Goal: Task Accomplishment & Management: Use online tool/utility

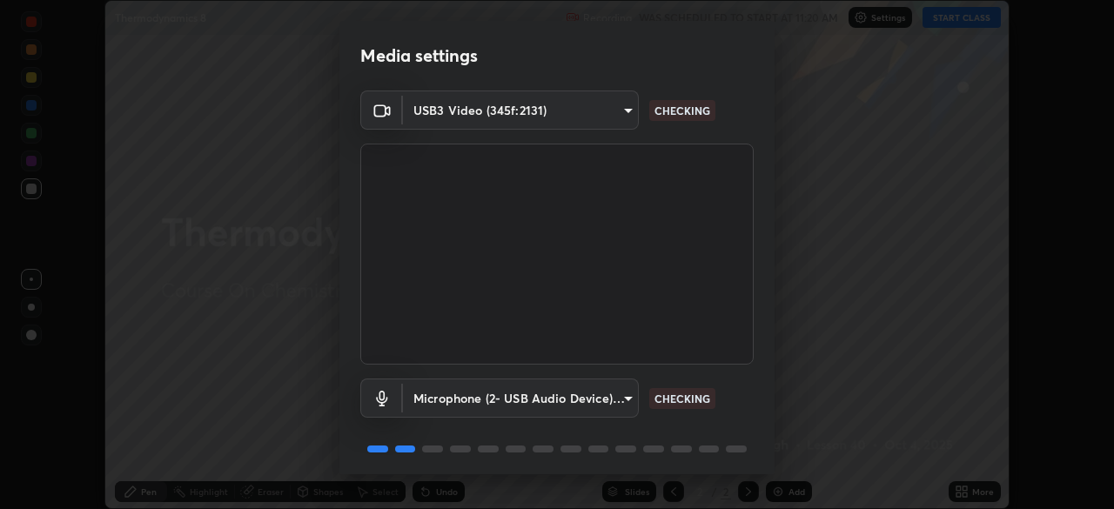
scroll to position [62, 0]
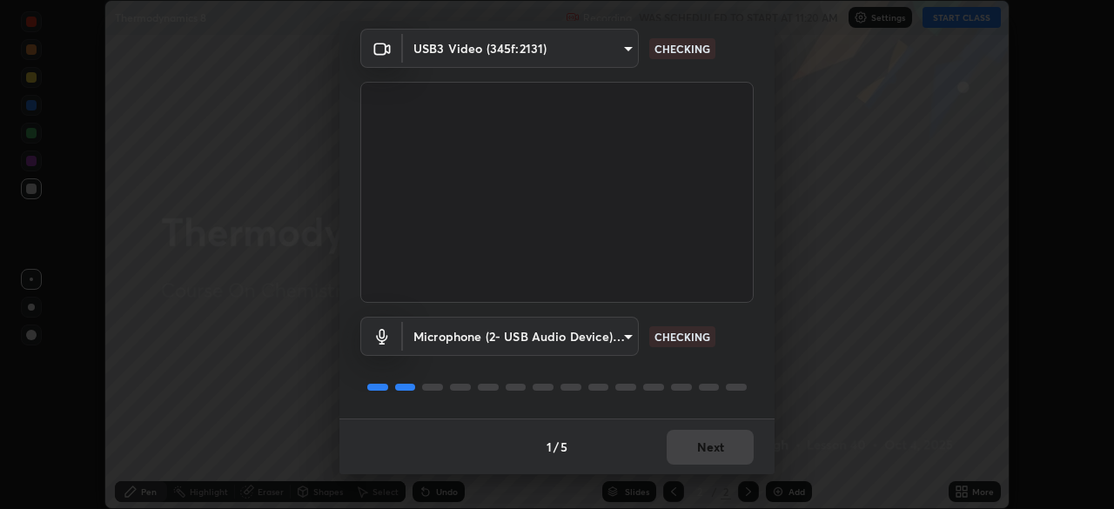
click at [698, 447] on div "1 / 5 Next" at bounding box center [557, 447] width 435 height 56
click at [700, 447] on div "1 / 5 Next" at bounding box center [557, 447] width 435 height 56
click at [695, 446] on div "1 / 5 Next" at bounding box center [557, 447] width 435 height 56
click at [696, 453] on div "1 / 5 Next" at bounding box center [557, 447] width 435 height 56
click at [697, 450] on div "1 / 5 Next" at bounding box center [557, 447] width 435 height 56
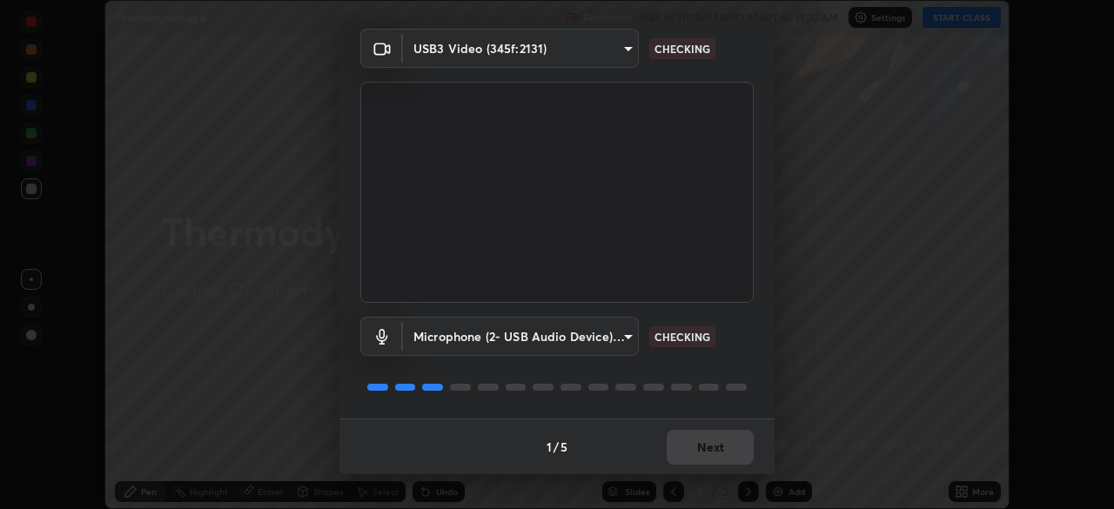
click at [709, 438] on button "Next" at bounding box center [710, 447] width 87 height 35
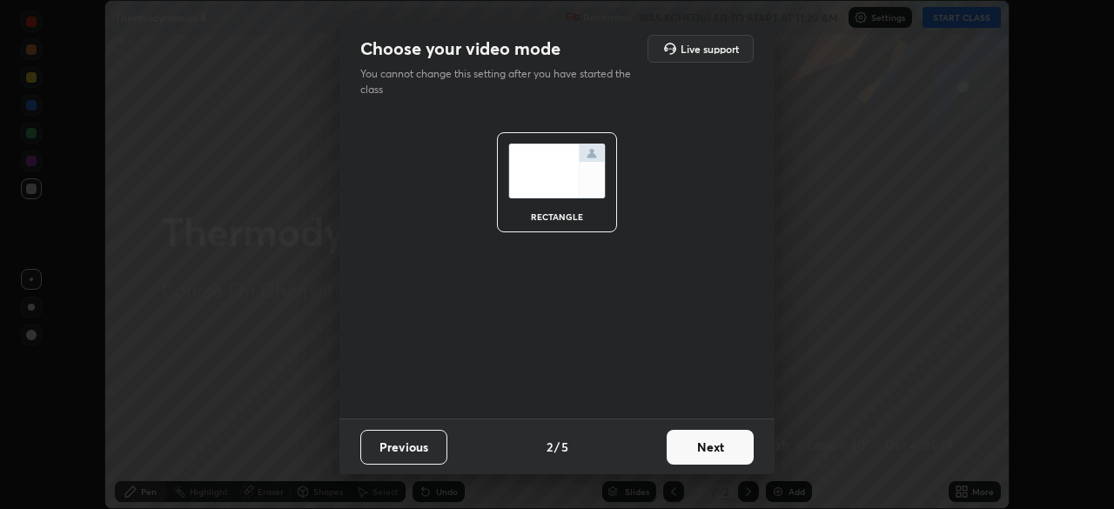
click at [711, 444] on button "Next" at bounding box center [710, 447] width 87 height 35
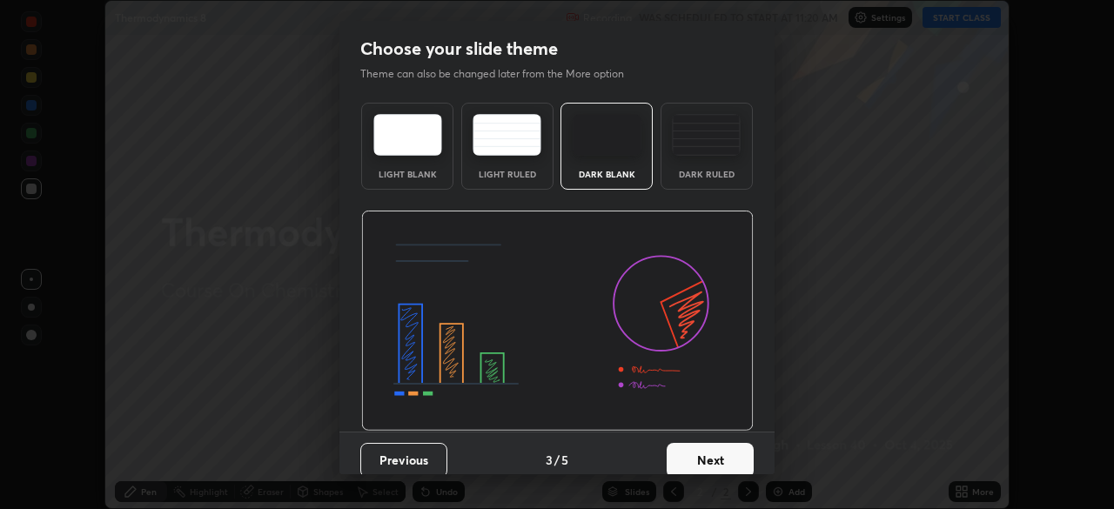
click at [709, 447] on button "Next" at bounding box center [710, 460] width 87 height 35
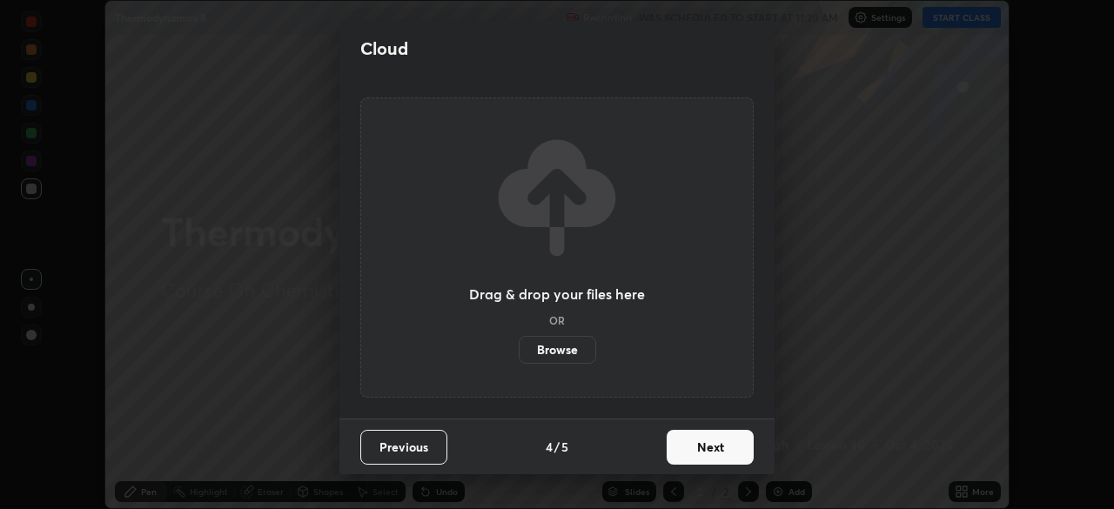
click at [716, 449] on button "Next" at bounding box center [710, 447] width 87 height 35
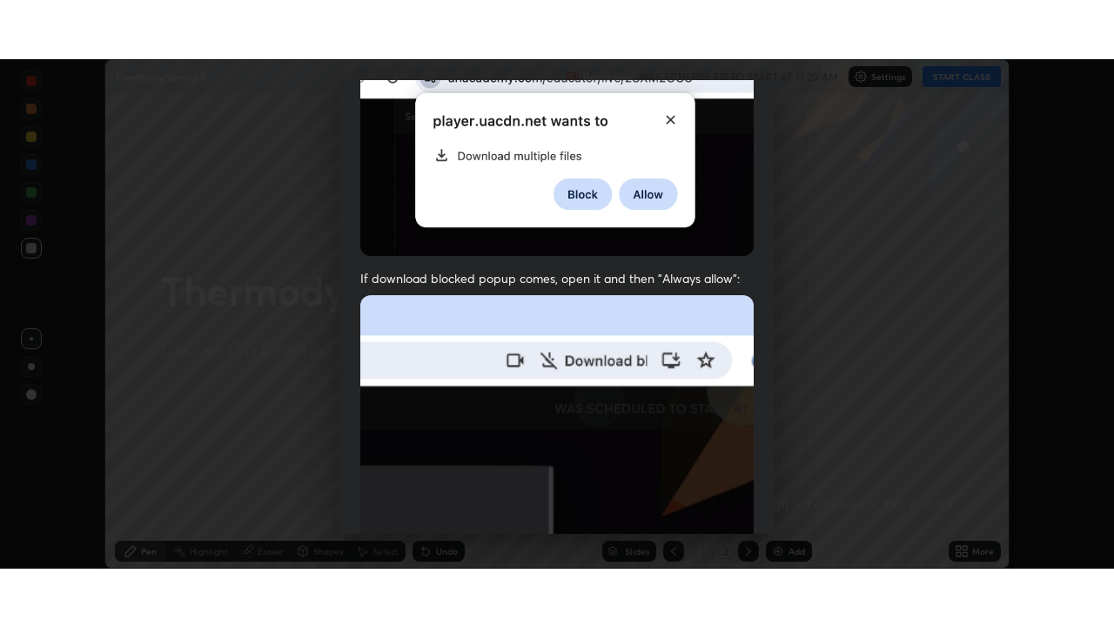
scroll to position [417, 0]
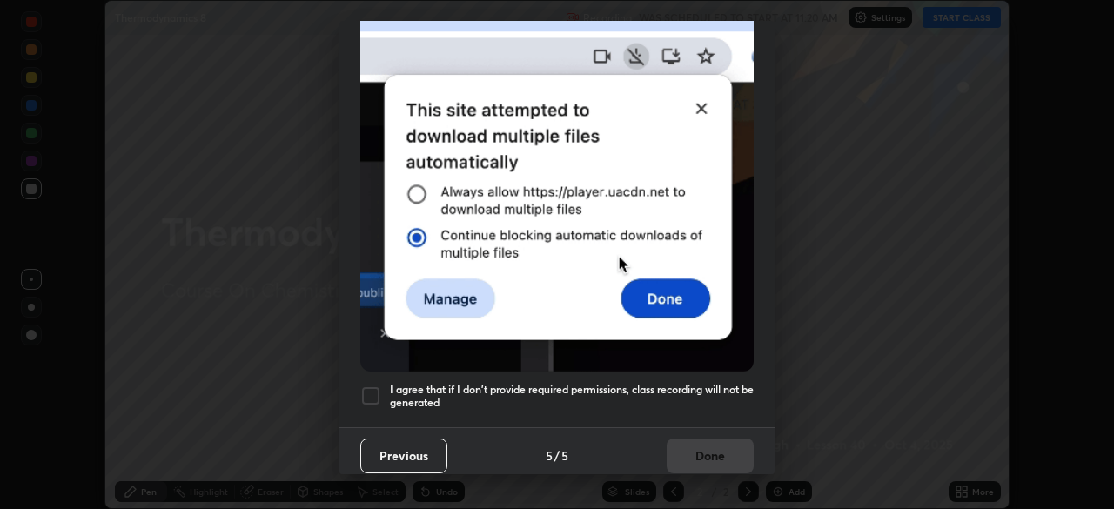
click at [603, 397] on h5 "I agree that if I don't provide required permissions, class recording will not …" at bounding box center [572, 396] width 364 height 27
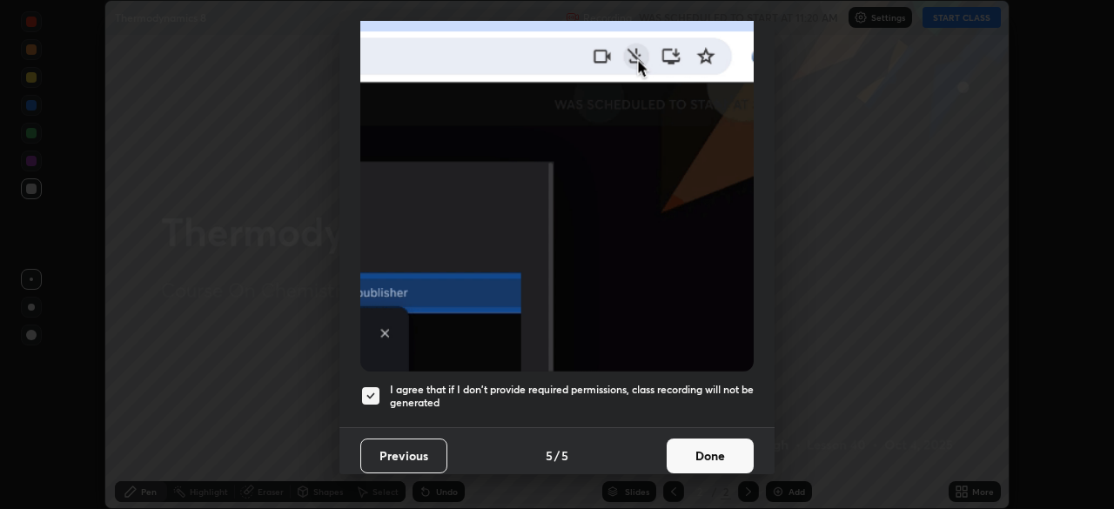
click at [680, 461] on button "Done" at bounding box center [710, 456] width 87 height 35
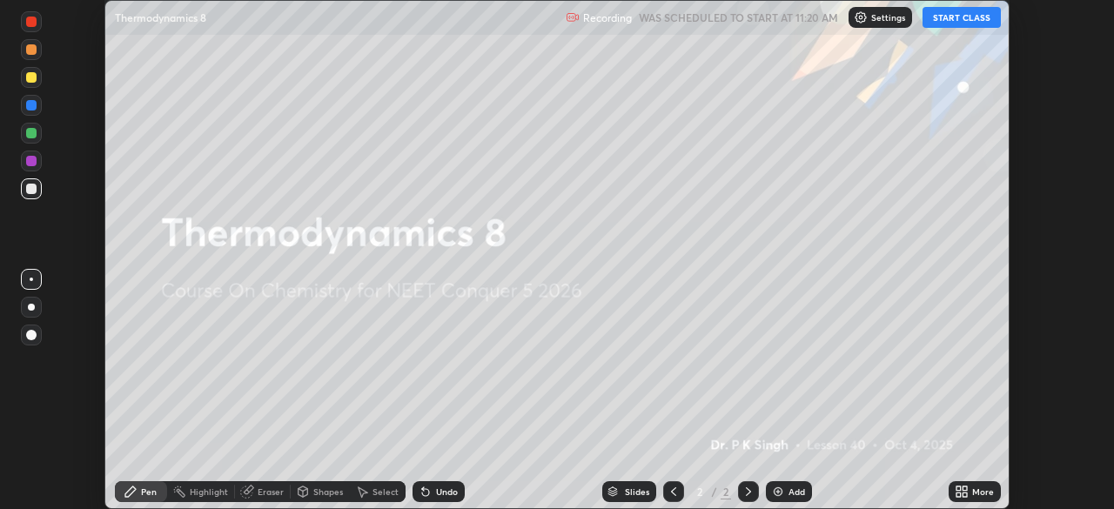
click at [966, 487] on icon at bounding box center [965, 489] width 4 height 4
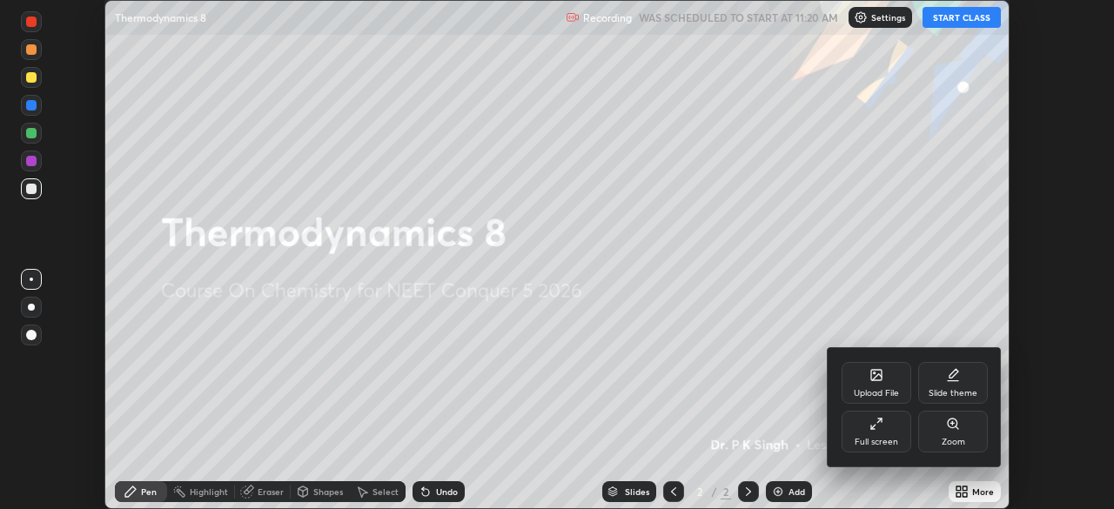
click at [884, 445] on div "Full screen" at bounding box center [877, 442] width 44 height 9
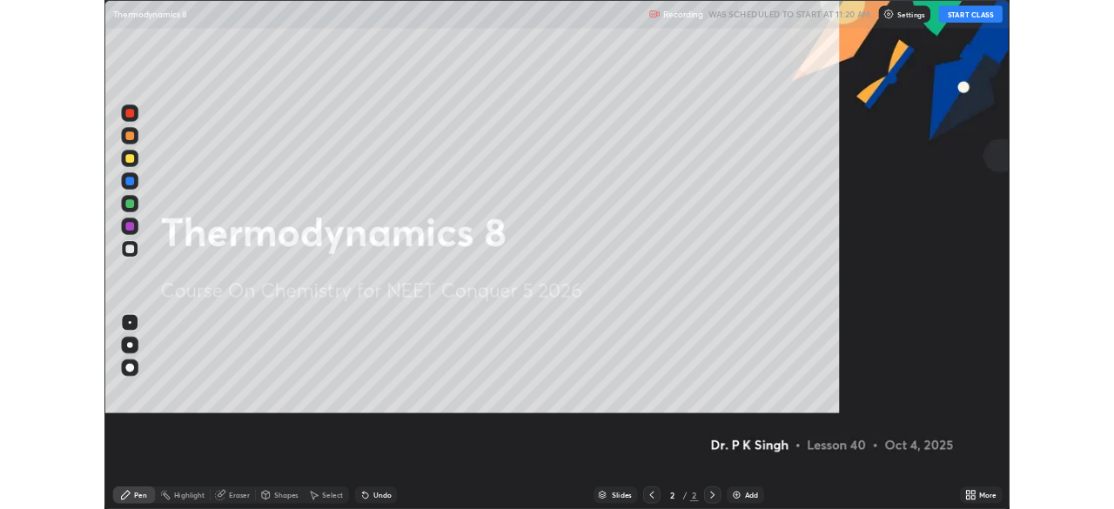
scroll to position [627, 1114]
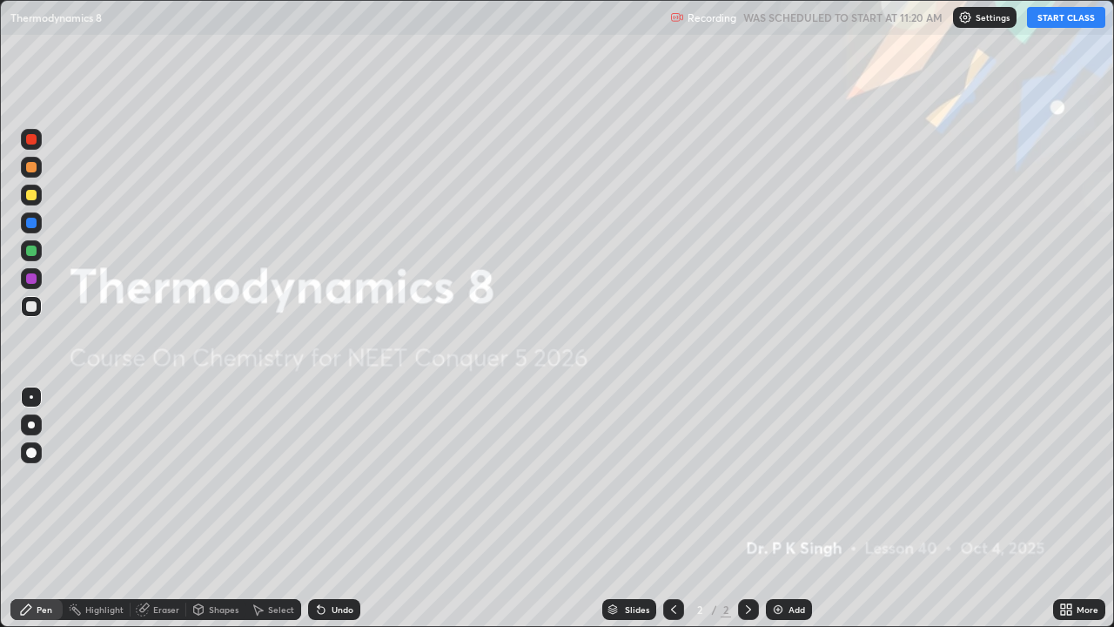
click at [1061, 508] on icon at bounding box center [1063, 606] width 4 height 4
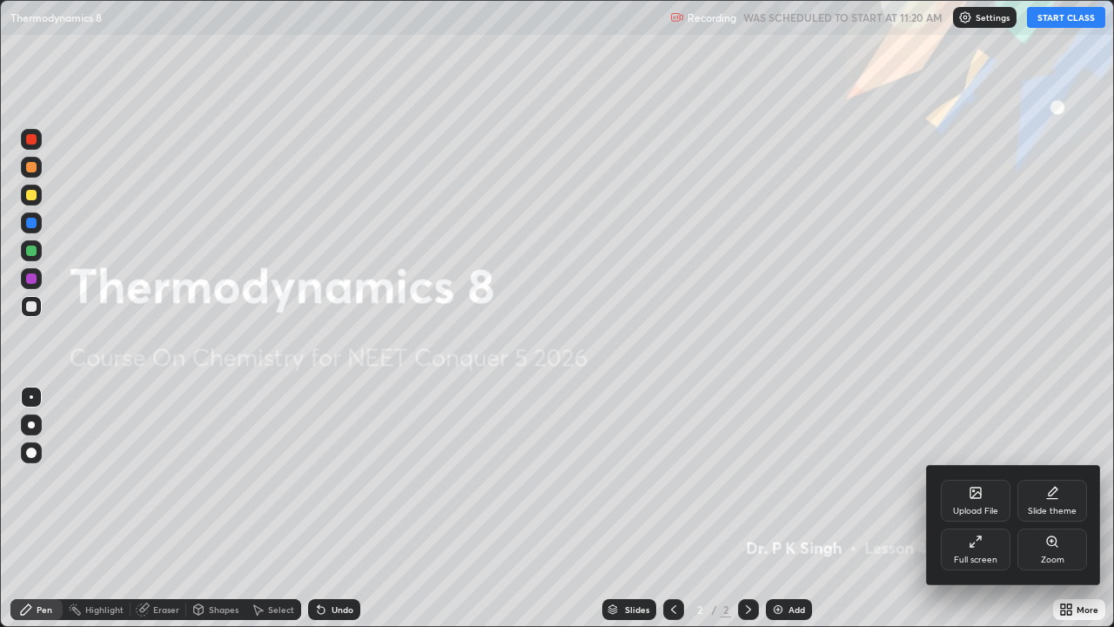
click at [980, 502] on div "Upload File" at bounding box center [976, 501] width 70 height 42
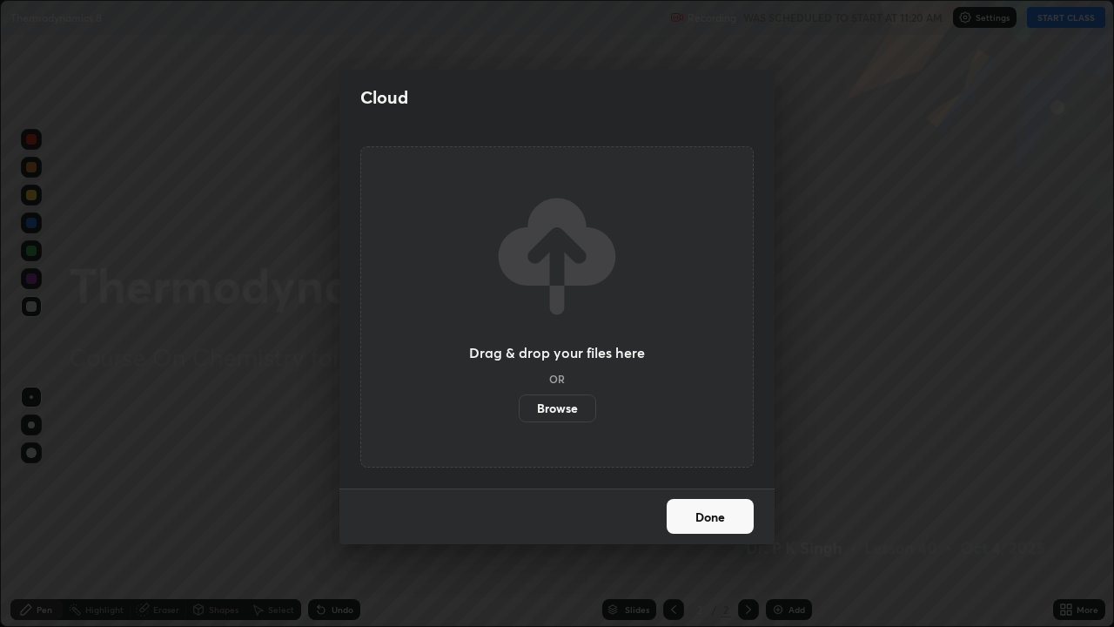
click at [582, 404] on label "Browse" at bounding box center [557, 408] width 77 height 28
click at [519, 404] on input "Browse" at bounding box center [519, 408] width 0 height 28
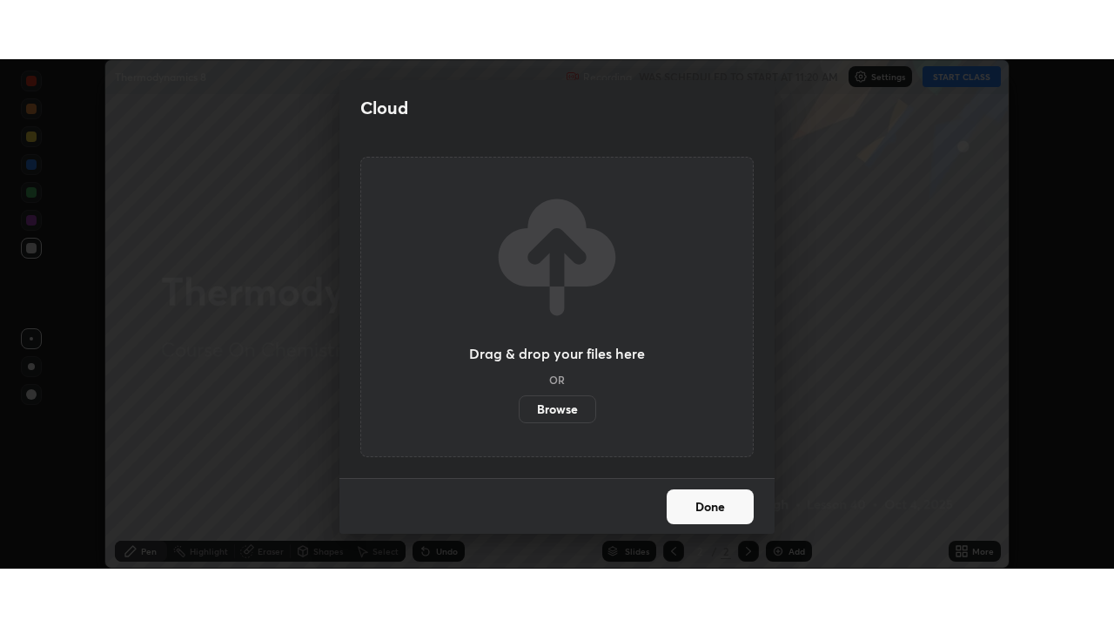
scroll to position [86543, 85938]
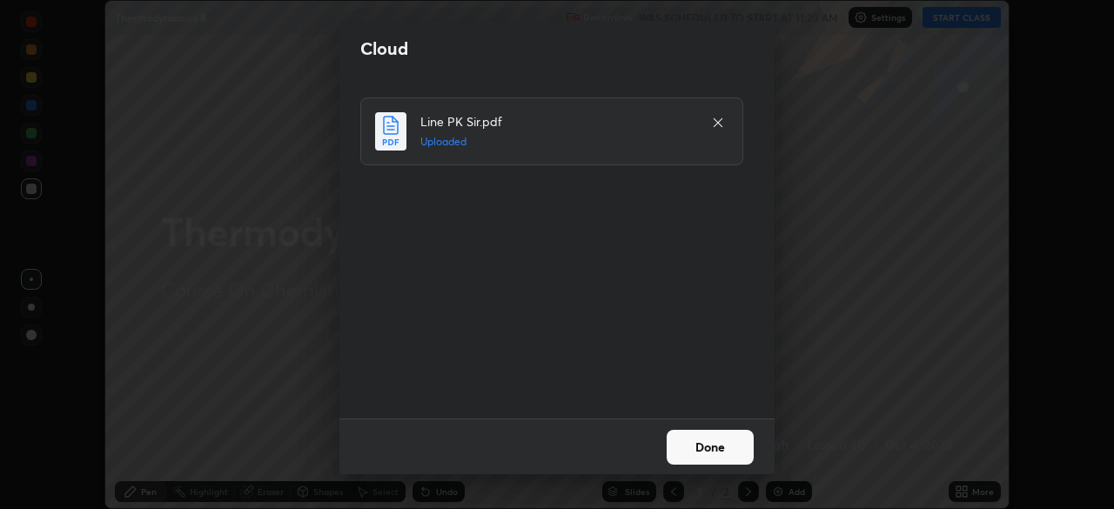
click at [706, 458] on button "Done" at bounding box center [710, 447] width 87 height 35
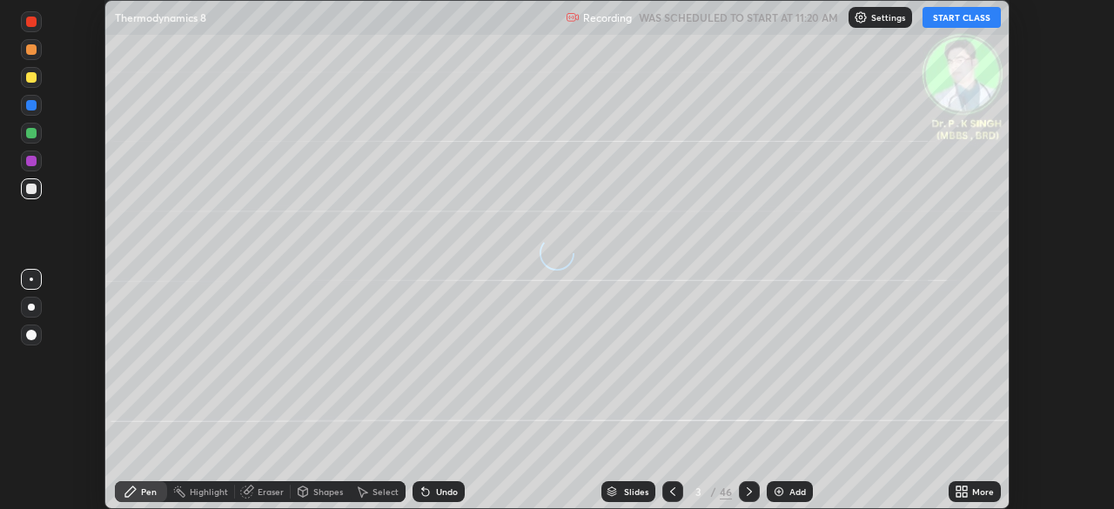
click at [961, 484] on div "More" at bounding box center [975, 491] width 52 height 21
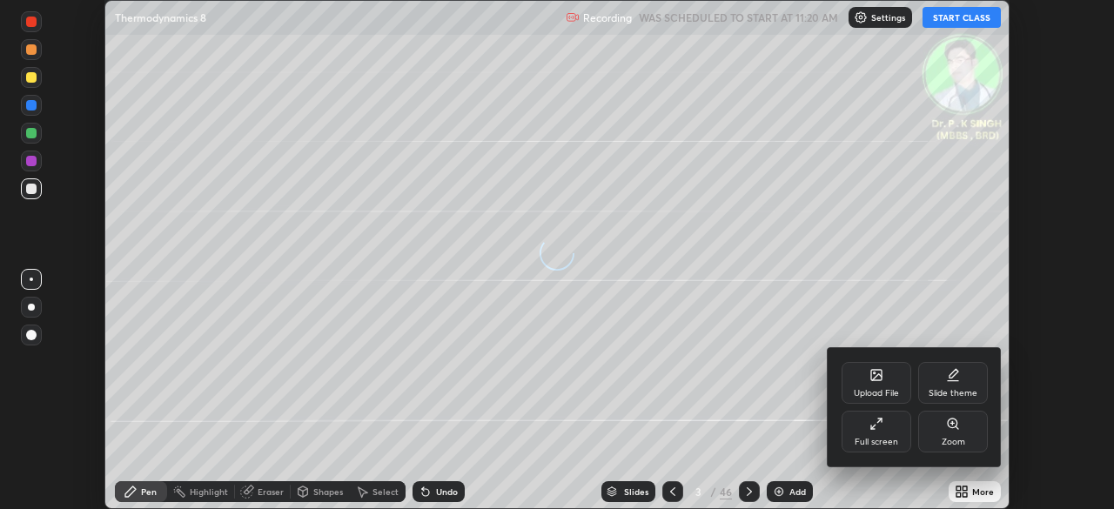
click at [885, 414] on div "Full screen" at bounding box center [877, 432] width 70 height 42
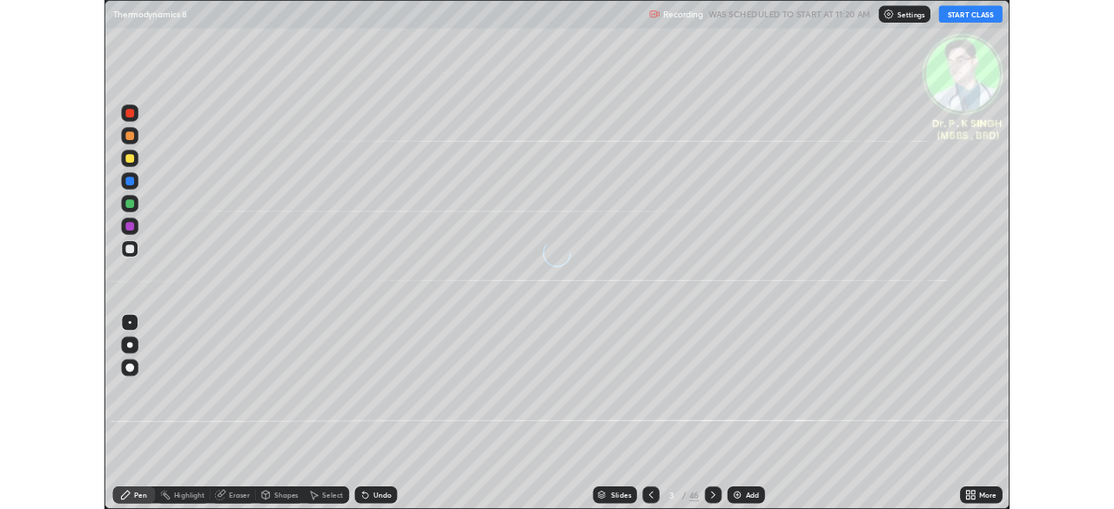
scroll to position [627, 1114]
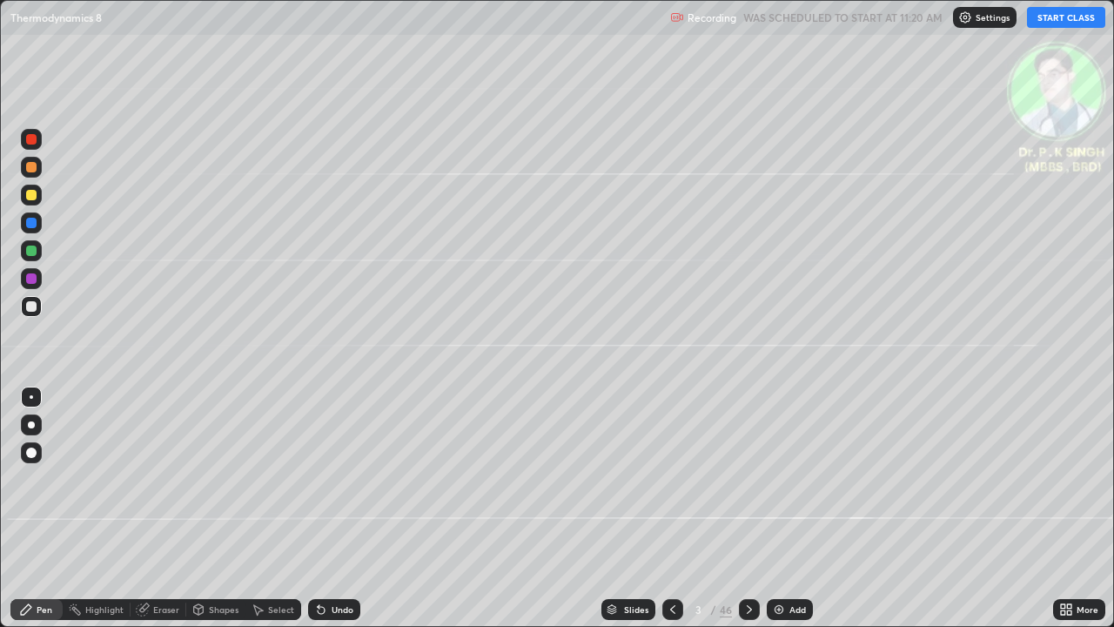
click at [1055, 7] on button "START CLASS" at bounding box center [1066, 17] width 78 height 21
click at [35, 253] on div at bounding box center [31, 250] width 10 height 10
click at [32, 195] on div at bounding box center [31, 195] width 10 height 10
click at [34, 197] on div at bounding box center [31, 195] width 10 height 10
click at [205, 508] on div "Shapes" at bounding box center [215, 609] width 59 height 21
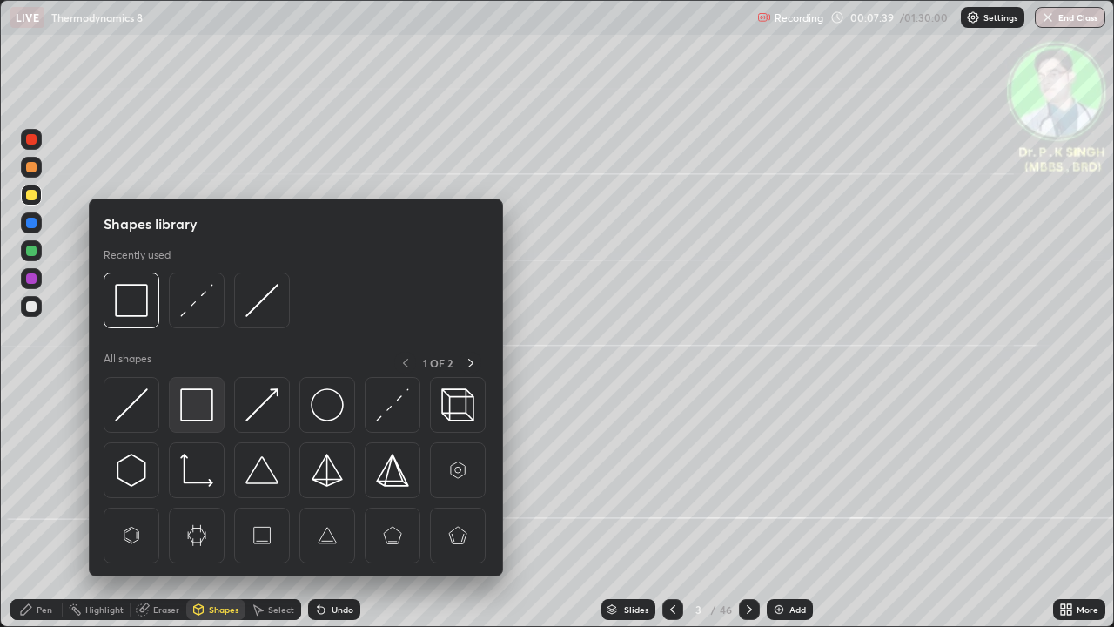
click at [202, 406] on img at bounding box center [196, 404] width 33 height 33
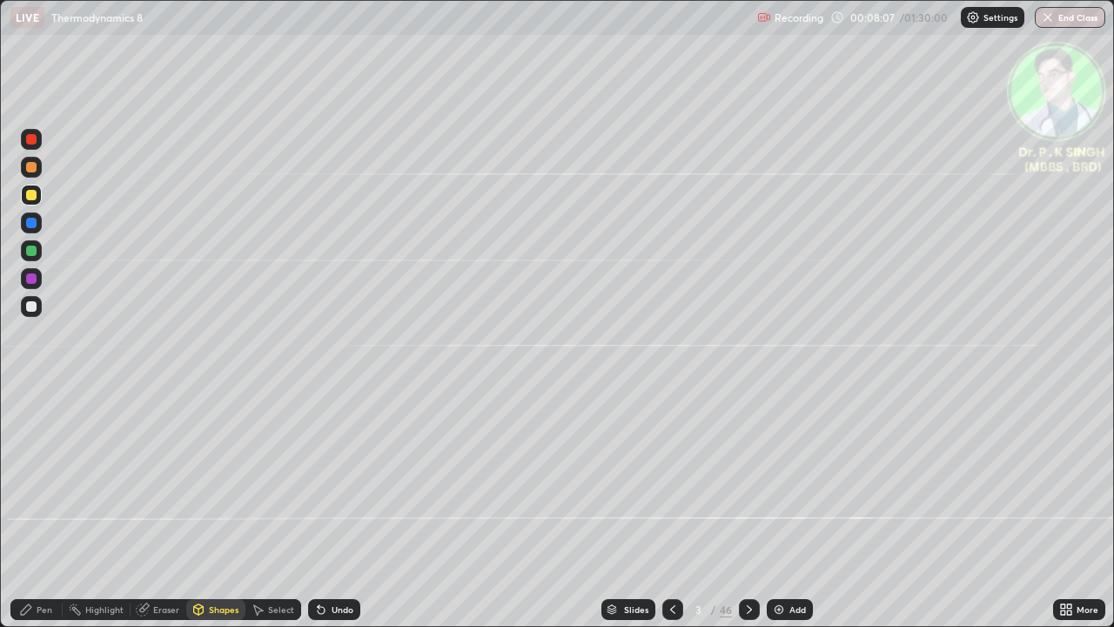
click at [37, 197] on div at bounding box center [31, 195] width 21 height 21
click at [747, 508] on div at bounding box center [749, 609] width 21 height 21
click at [52, 508] on div "Pen" at bounding box center [36, 609] width 52 height 21
click at [145, 508] on icon at bounding box center [144, 607] width 10 height 9
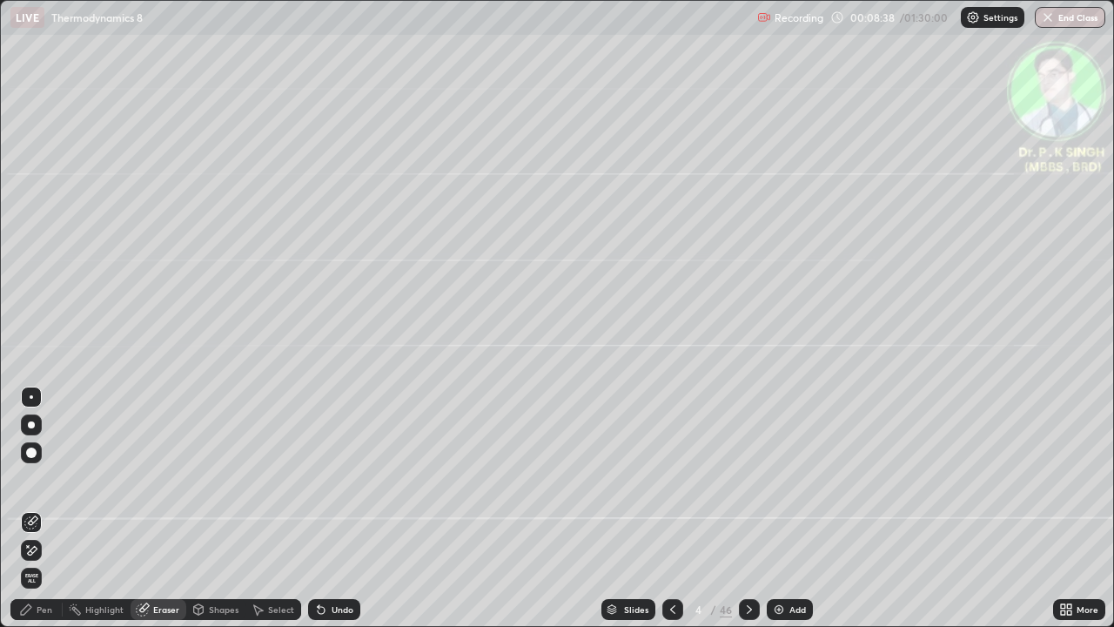
click at [34, 508] on icon at bounding box center [31, 550] width 14 height 15
click at [28, 508] on icon at bounding box center [26, 609] width 10 height 10
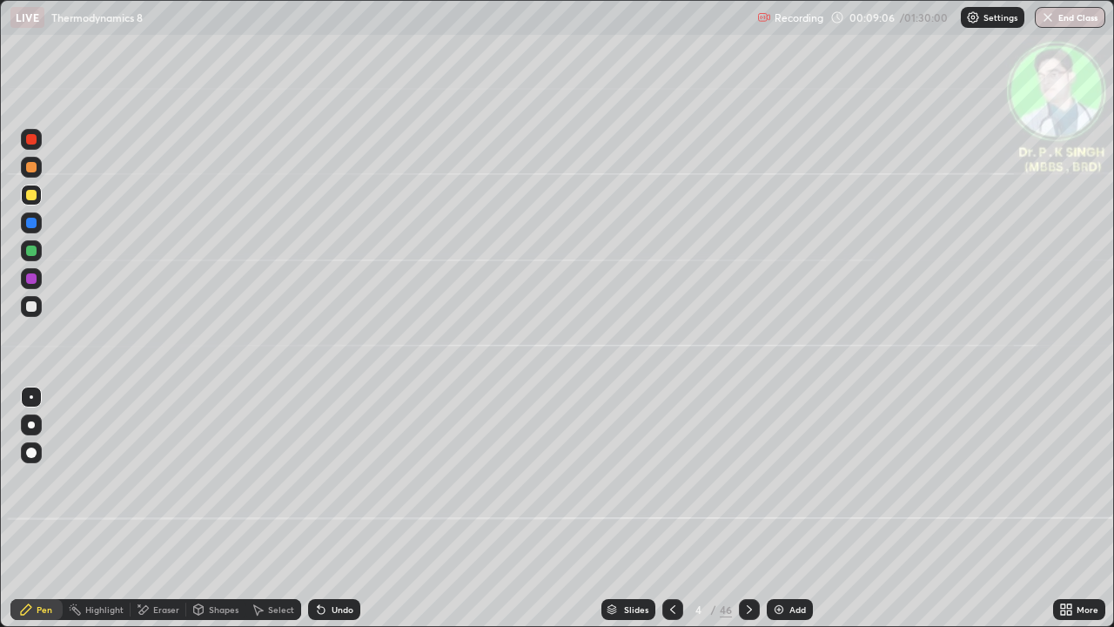
click at [197, 508] on icon at bounding box center [199, 608] width 10 height 3
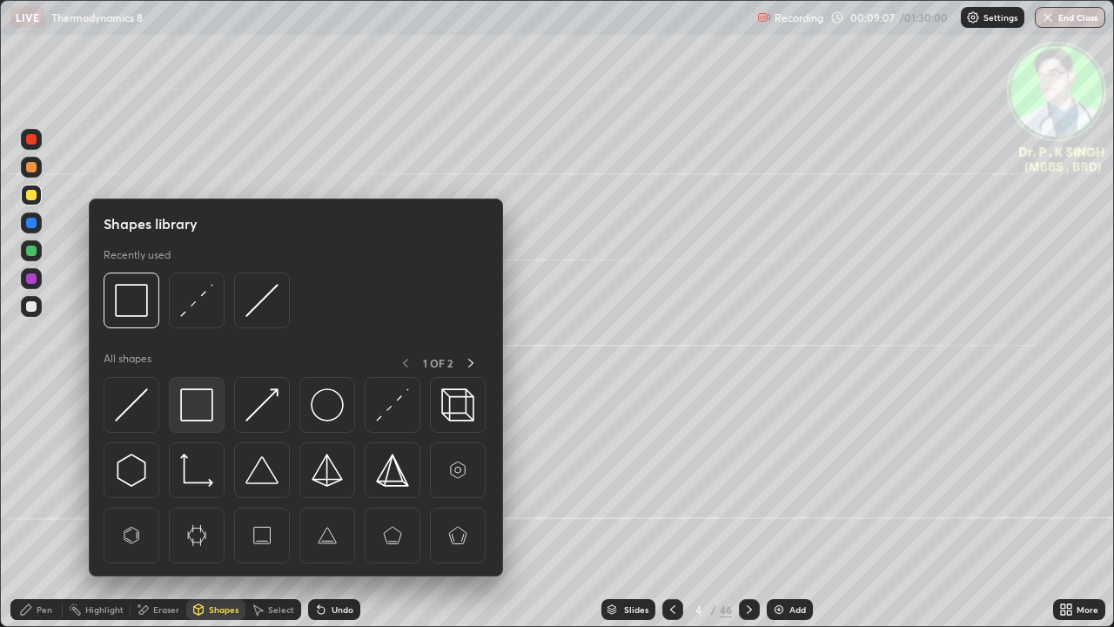
click at [206, 409] on img at bounding box center [196, 404] width 33 height 33
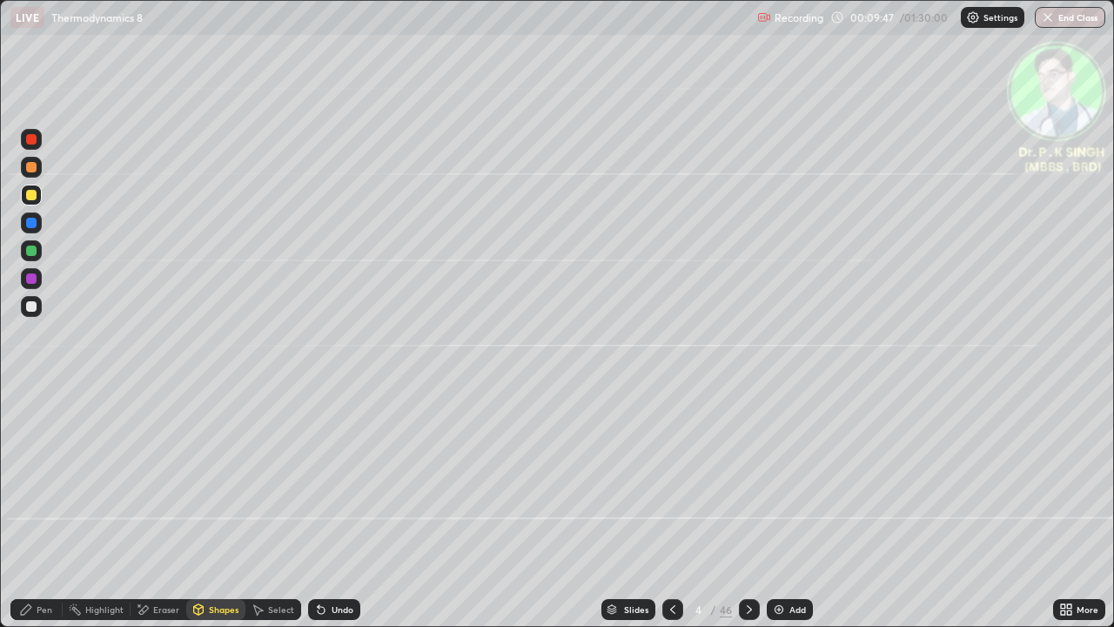
click at [671, 508] on icon at bounding box center [673, 609] width 14 height 14
click at [747, 508] on icon at bounding box center [749, 609] width 5 height 9
click at [31, 224] on div at bounding box center [31, 223] width 10 height 10
click at [35, 508] on div "Pen" at bounding box center [36, 609] width 52 height 21
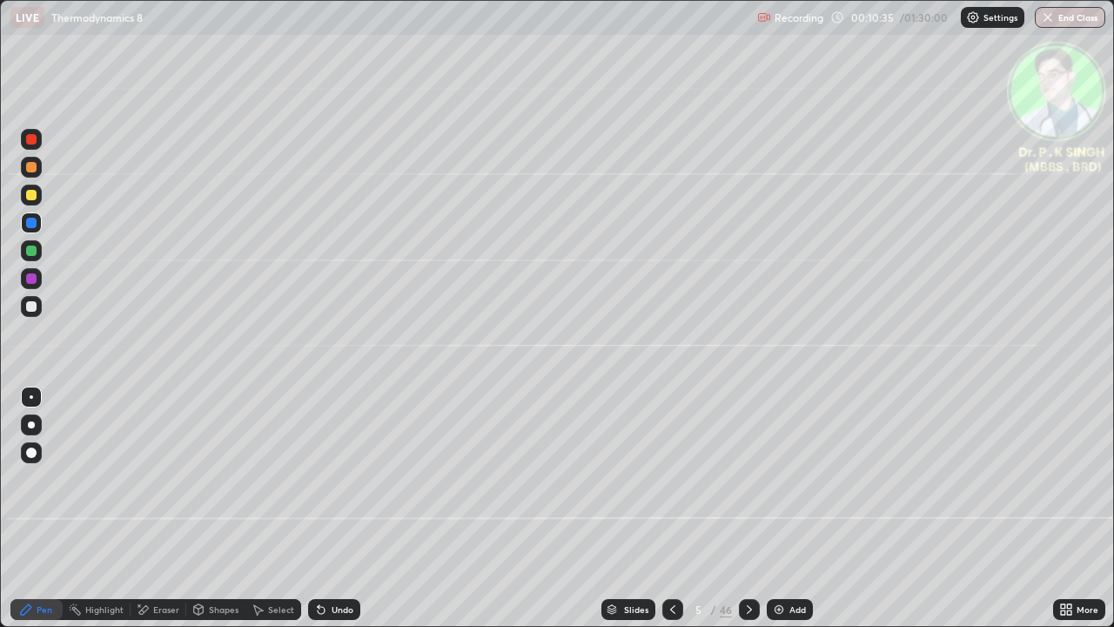
click at [183, 508] on div "Eraser" at bounding box center [159, 609] width 56 height 21
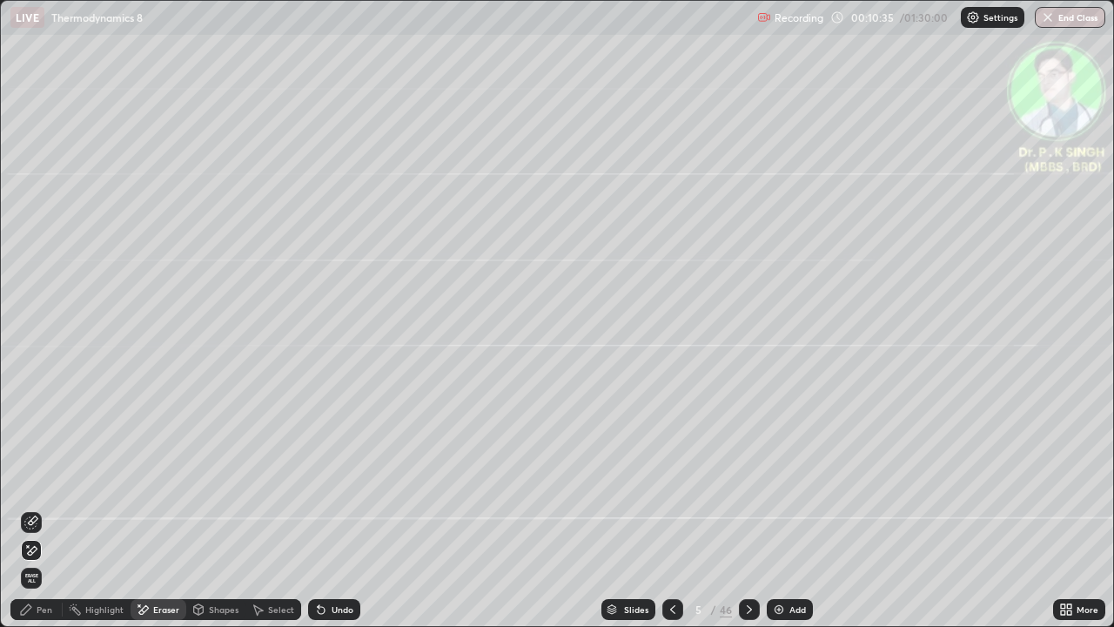
click at [151, 508] on div "Eraser" at bounding box center [159, 609] width 56 height 21
click at [31, 508] on span "Erase all" at bounding box center [31, 578] width 19 height 10
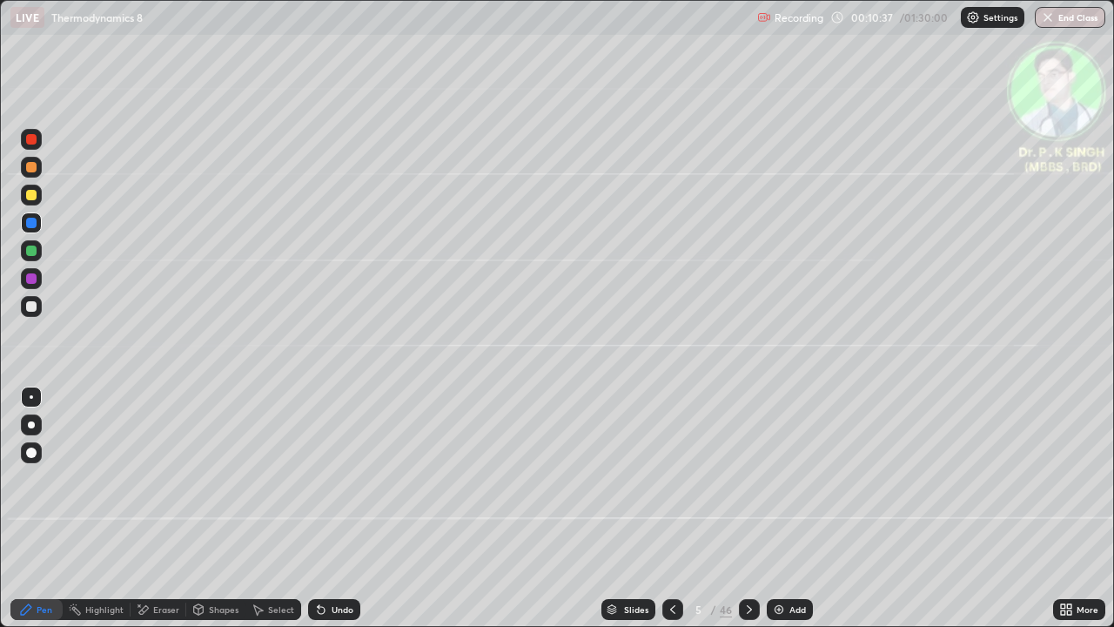
click at [37, 508] on div "Pen" at bounding box center [36, 609] width 52 height 21
click at [35, 197] on div at bounding box center [31, 195] width 10 height 10
click at [746, 508] on icon at bounding box center [750, 609] width 14 height 14
click at [34, 223] on div at bounding box center [31, 223] width 10 height 10
click at [32, 251] on div at bounding box center [31, 250] width 10 height 10
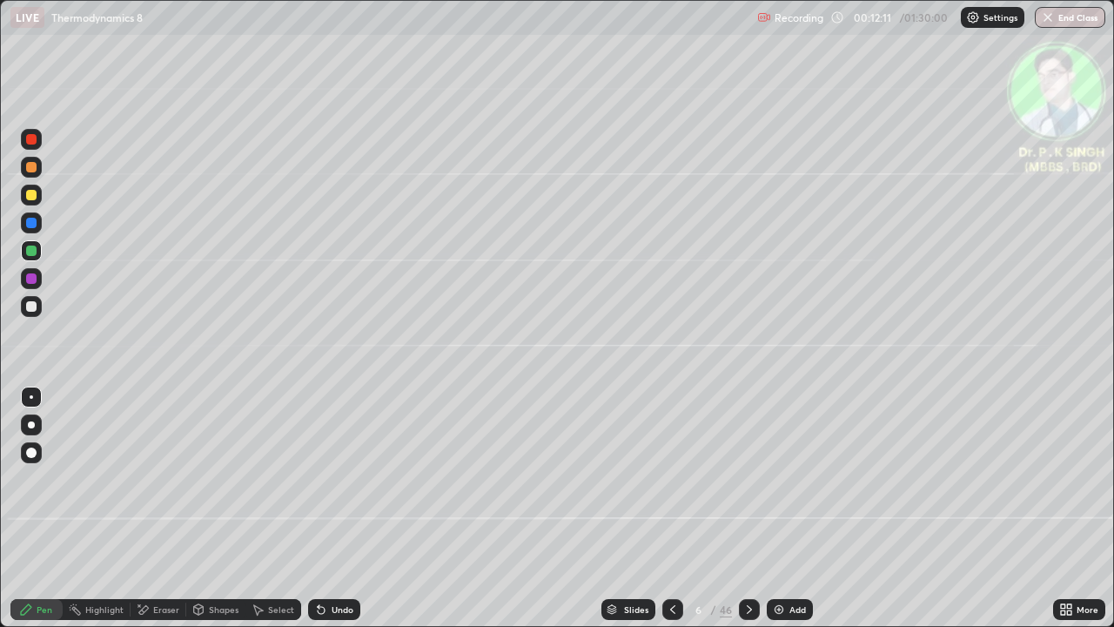
click at [32, 224] on div at bounding box center [31, 223] width 10 height 10
click at [34, 224] on div at bounding box center [31, 223] width 10 height 10
click at [37, 204] on div at bounding box center [31, 195] width 21 height 21
click at [32, 195] on div at bounding box center [31, 195] width 10 height 10
click at [670, 508] on icon at bounding box center [672, 609] width 5 height 9
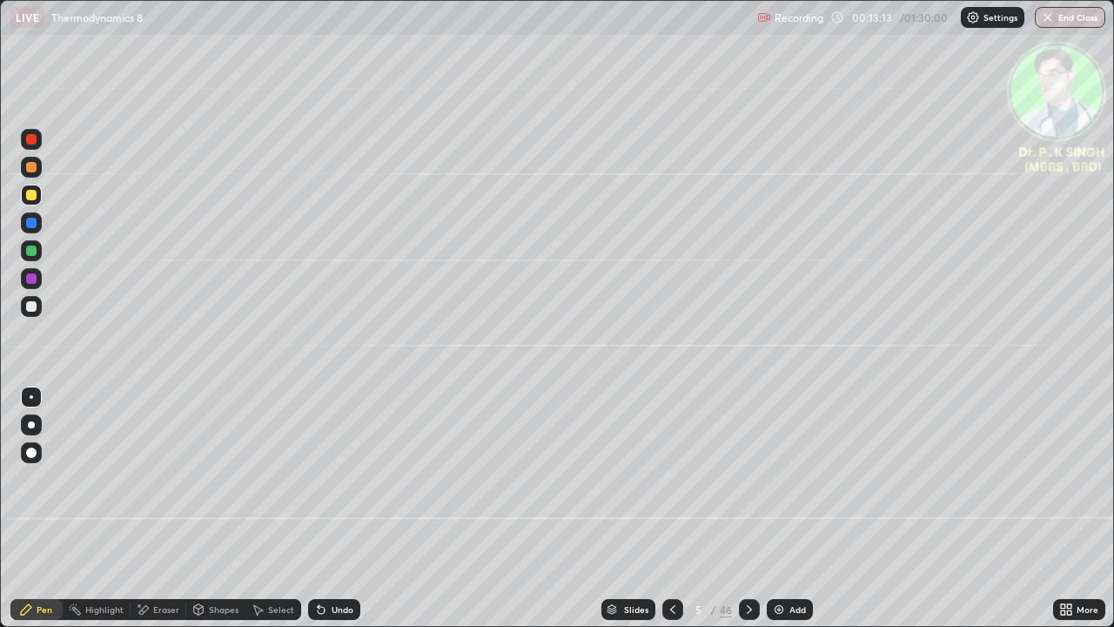
click at [673, 508] on div at bounding box center [672, 609] width 21 height 21
click at [675, 508] on div at bounding box center [672, 609] width 21 height 21
click at [748, 508] on icon at bounding box center [750, 609] width 14 height 14
click at [748, 508] on div at bounding box center [749, 609] width 21 height 35
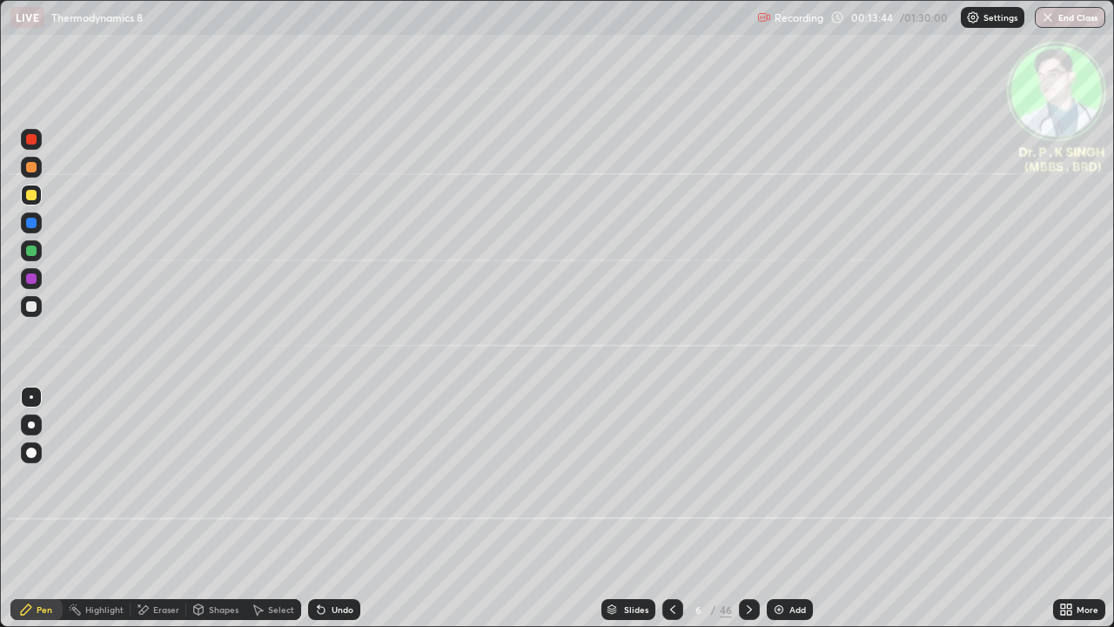
click at [672, 508] on icon at bounding box center [673, 609] width 14 height 14
click at [669, 508] on icon at bounding box center [673, 609] width 14 height 14
click at [749, 508] on icon at bounding box center [750, 609] width 14 height 14
click at [748, 508] on icon at bounding box center [750, 609] width 14 height 14
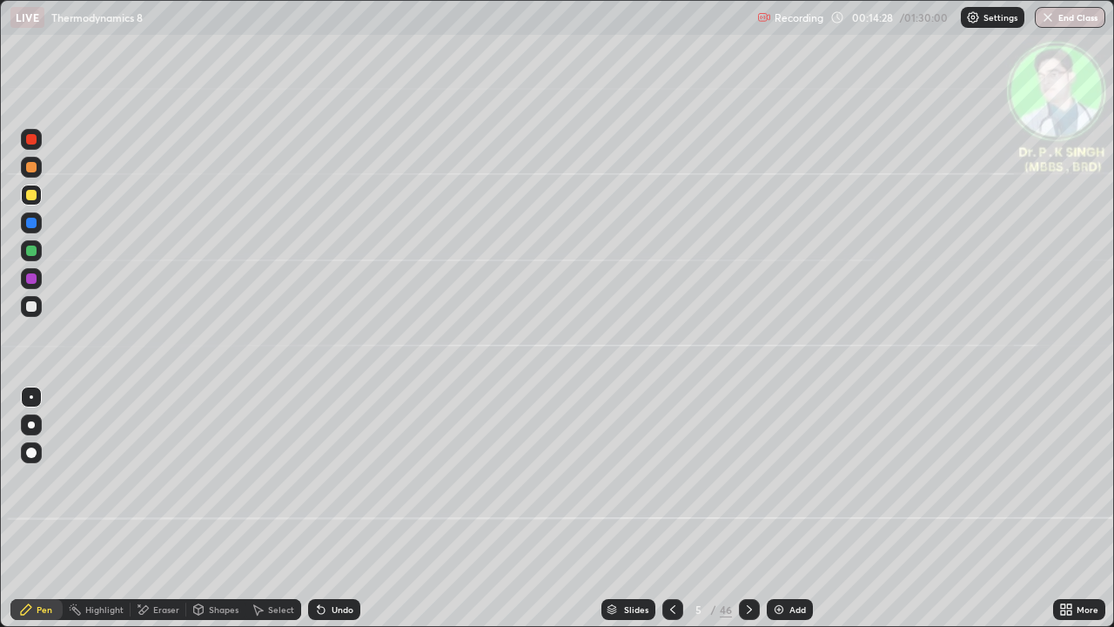
click at [748, 508] on icon at bounding box center [750, 609] width 14 height 14
click at [750, 508] on div at bounding box center [749, 609] width 21 height 35
click at [673, 508] on div at bounding box center [672, 609] width 21 height 21
click at [669, 508] on icon at bounding box center [673, 609] width 14 height 14
click at [673, 508] on icon at bounding box center [672, 609] width 5 height 9
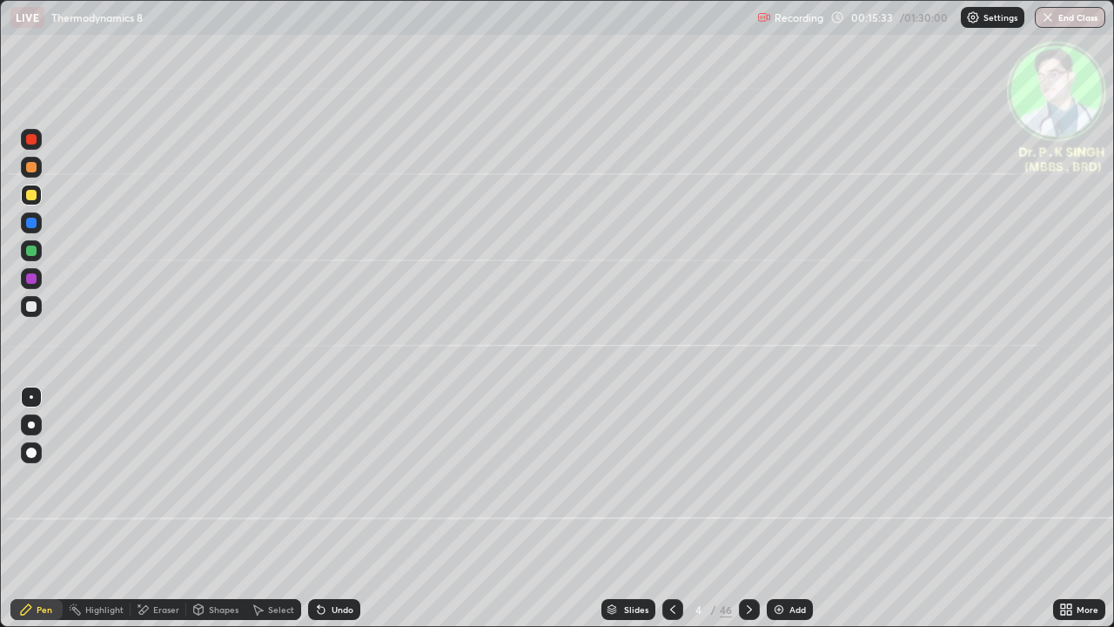
click at [672, 508] on icon at bounding box center [672, 609] width 5 height 9
click at [750, 508] on icon at bounding box center [750, 609] width 14 height 14
click at [748, 508] on div at bounding box center [749, 609] width 21 height 21
click at [747, 508] on div at bounding box center [749, 609] width 21 height 21
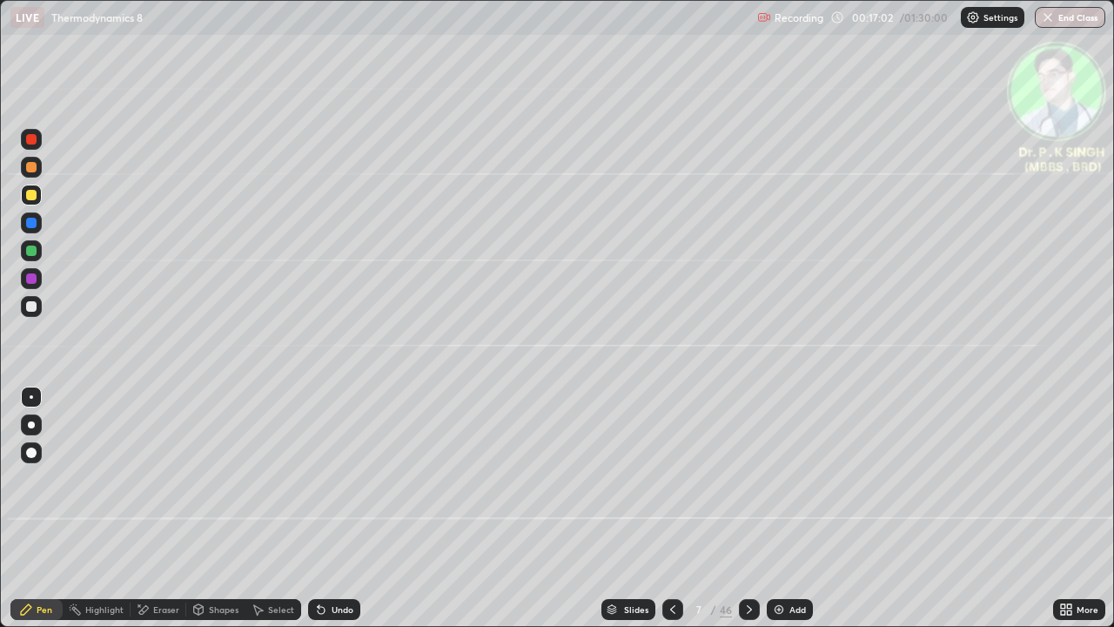
click at [748, 508] on icon at bounding box center [750, 609] width 14 height 14
click at [32, 223] on div at bounding box center [31, 223] width 10 height 10
click at [38, 195] on div at bounding box center [31, 195] width 21 height 21
click at [669, 508] on div at bounding box center [672, 609] width 21 height 21
click at [671, 508] on icon at bounding box center [673, 609] width 14 height 14
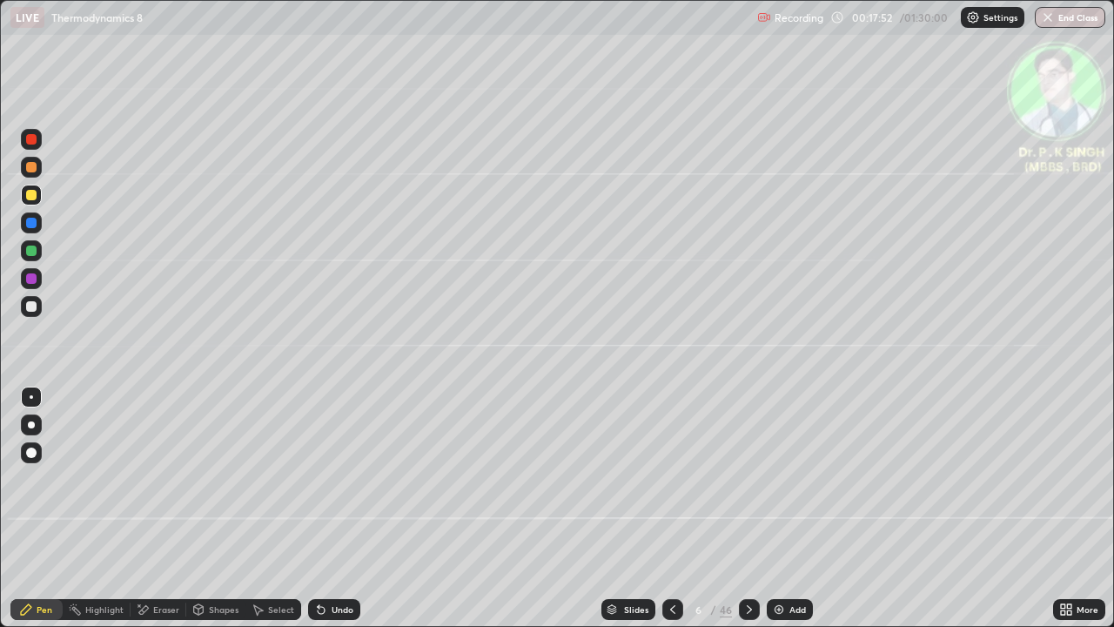
click at [666, 508] on icon at bounding box center [673, 609] width 14 height 14
click at [662, 508] on div at bounding box center [672, 609] width 21 height 21
click at [670, 508] on icon at bounding box center [673, 609] width 14 height 14
click at [756, 508] on div at bounding box center [749, 609] width 21 height 21
click at [748, 508] on icon at bounding box center [750, 609] width 14 height 14
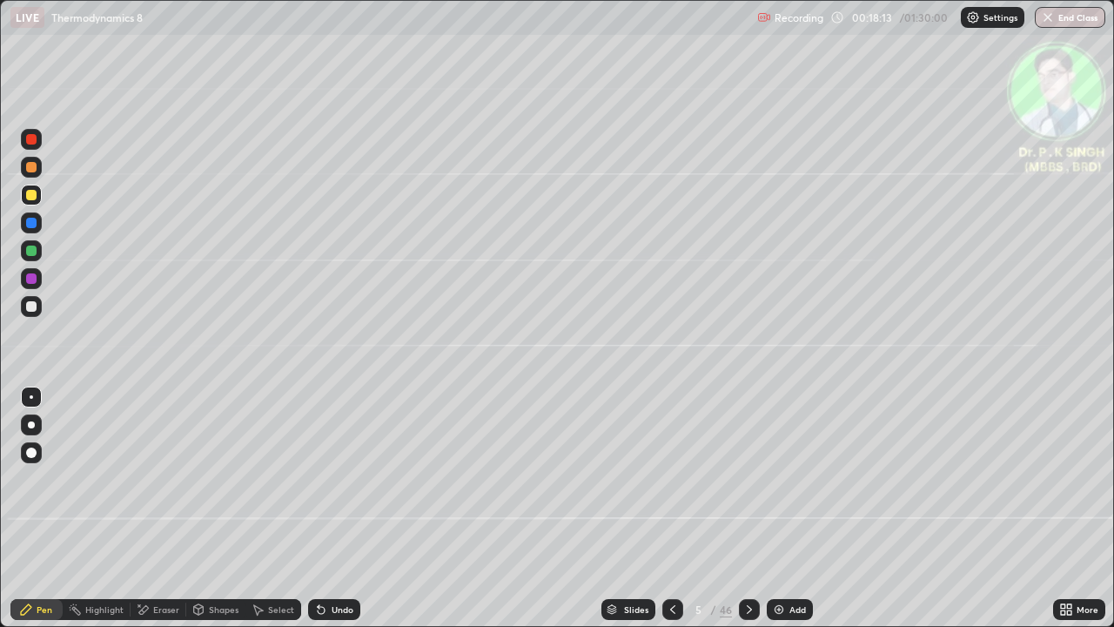
click at [750, 508] on icon at bounding box center [750, 609] width 14 height 14
click at [747, 508] on icon at bounding box center [750, 609] width 14 height 14
click at [746, 508] on icon at bounding box center [750, 609] width 14 height 14
click at [748, 508] on icon at bounding box center [750, 609] width 14 height 14
click at [38, 224] on div at bounding box center [31, 222] width 21 height 21
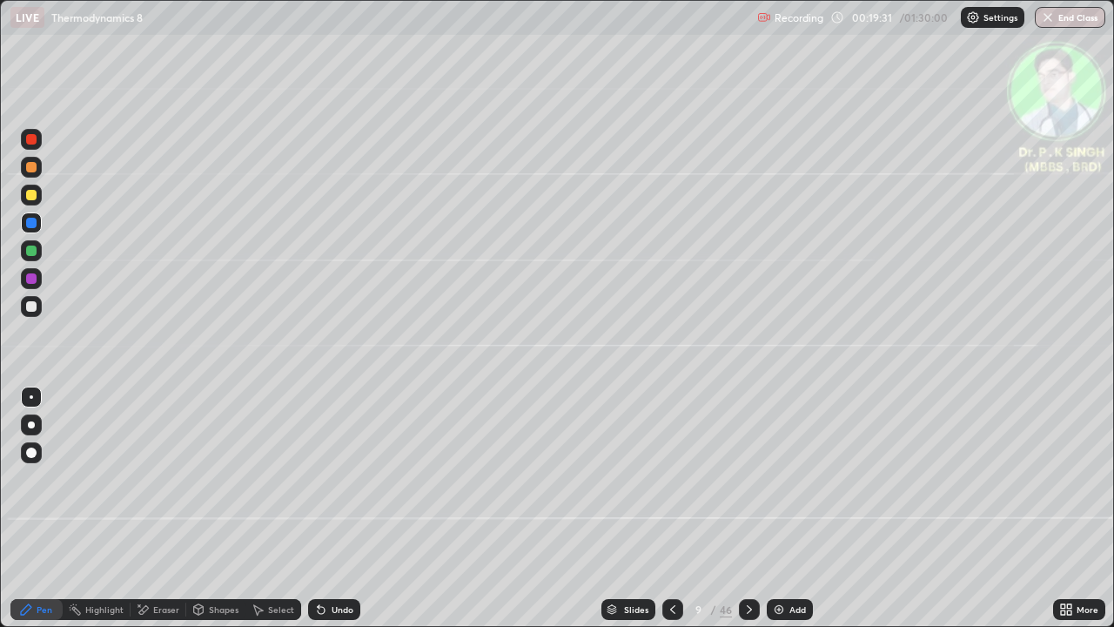
click at [138, 508] on icon at bounding box center [139, 605] width 2 height 2
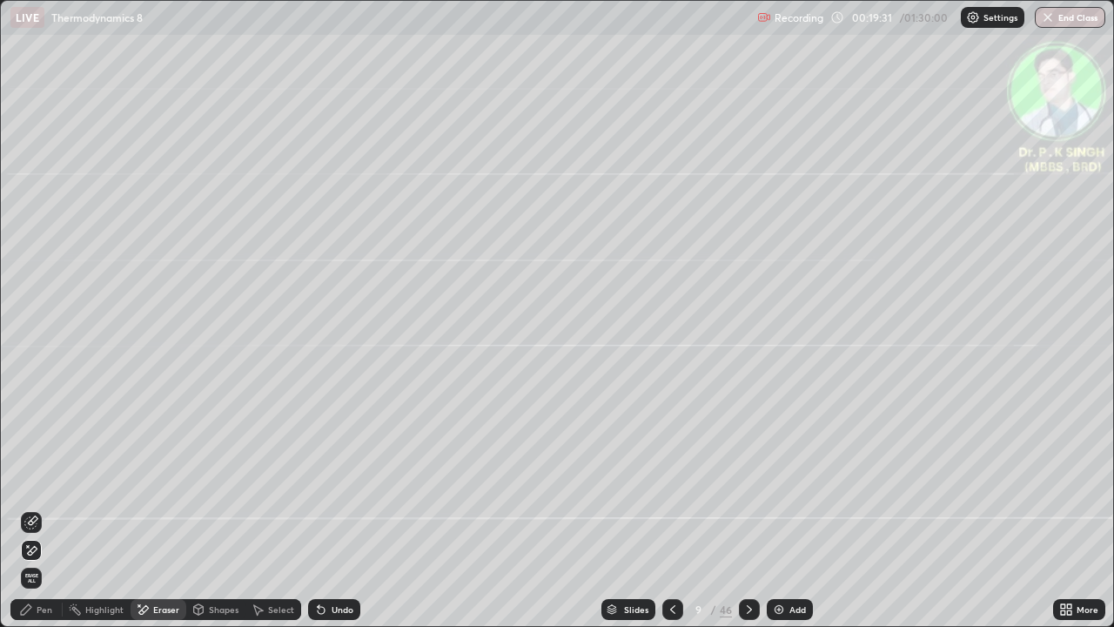
click at [39, 508] on span "Erase all" at bounding box center [31, 578] width 19 height 10
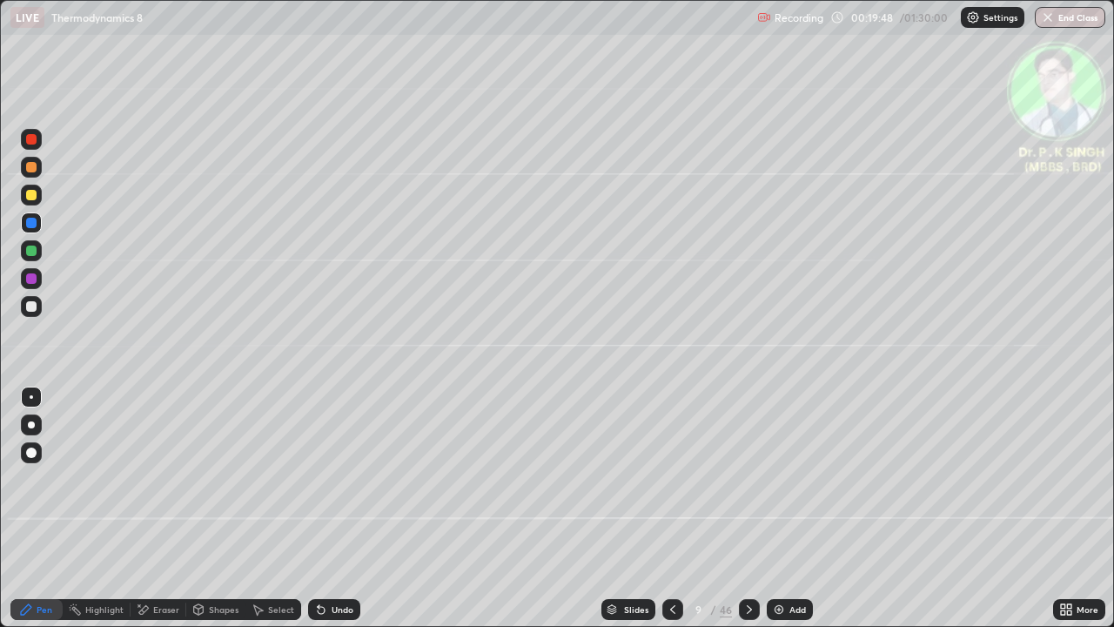
click at [34, 195] on div at bounding box center [31, 195] width 10 height 10
click at [197, 508] on icon at bounding box center [199, 608] width 10 height 3
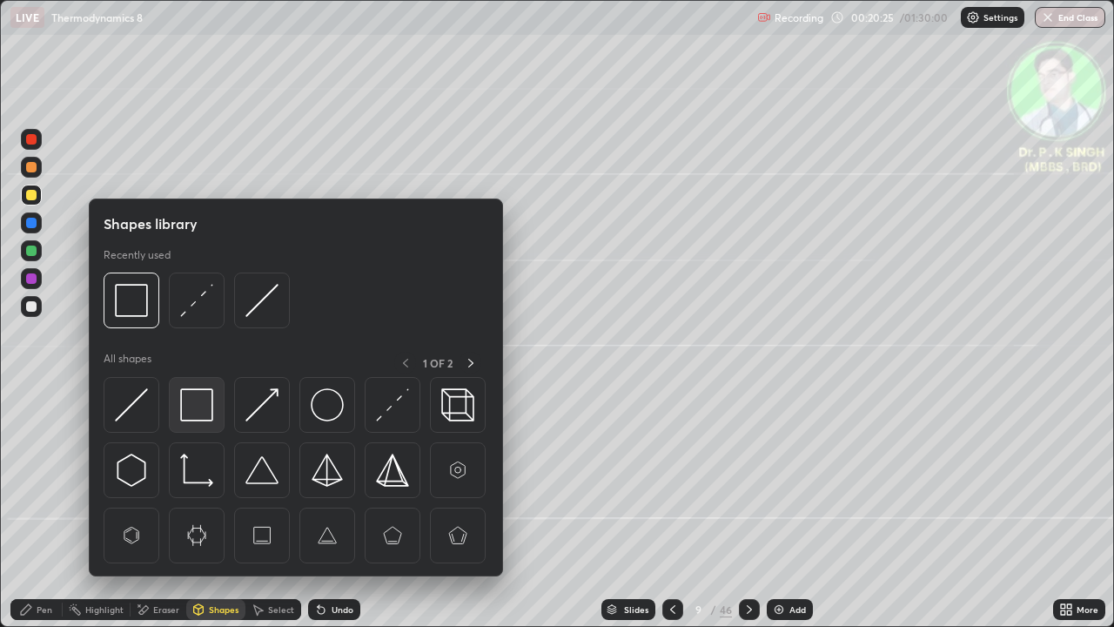
click at [212, 409] on img at bounding box center [196, 404] width 33 height 33
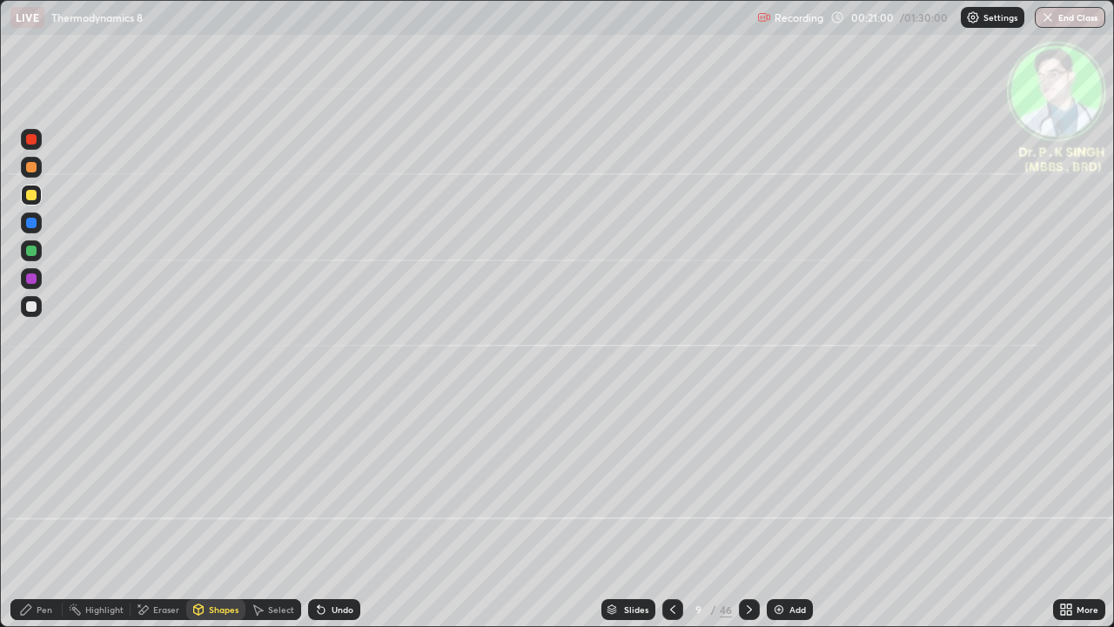
click at [33, 225] on div at bounding box center [31, 223] width 10 height 10
click at [748, 508] on icon at bounding box center [750, 609] width 14 height 14
click at [138, 508] on icon at bounding box center [139, 605] width 2 height 2
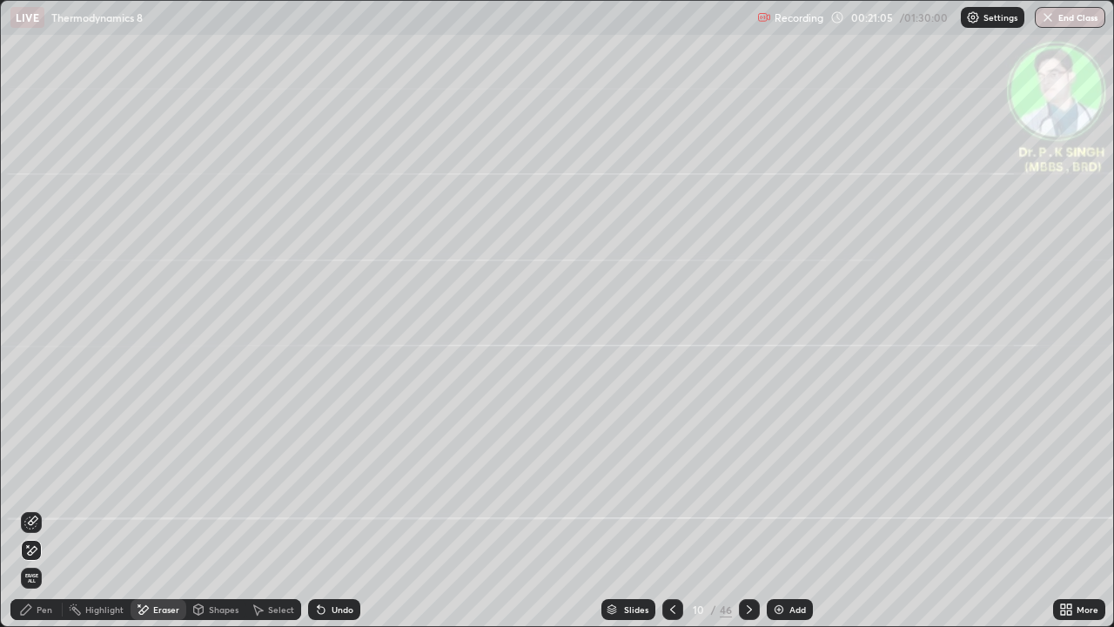
click at [31, 508] on span "Erase all" at bounding box center [31, 578] width 19 height 10
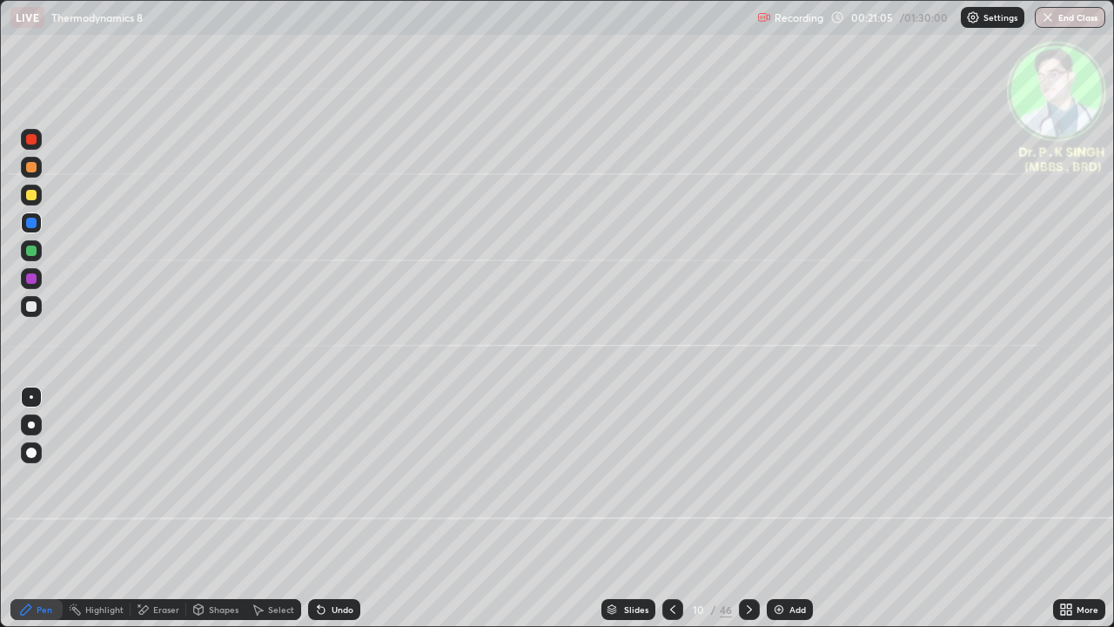
click at [34, 508] on div "Pen" at bounding box center [36, 609] width 52 height 21
click at [32, 196] on div at bounding box center [31, 195] width 10 height 10
click at [743, 508] on icon at bounding box center [750, 609] width 14 height 14
click at [746, 508] on icon at bounding box center [750, 609] width 14 height 14
click at [39, 225] on div at bounding box center [31, 222] width 21 height 21
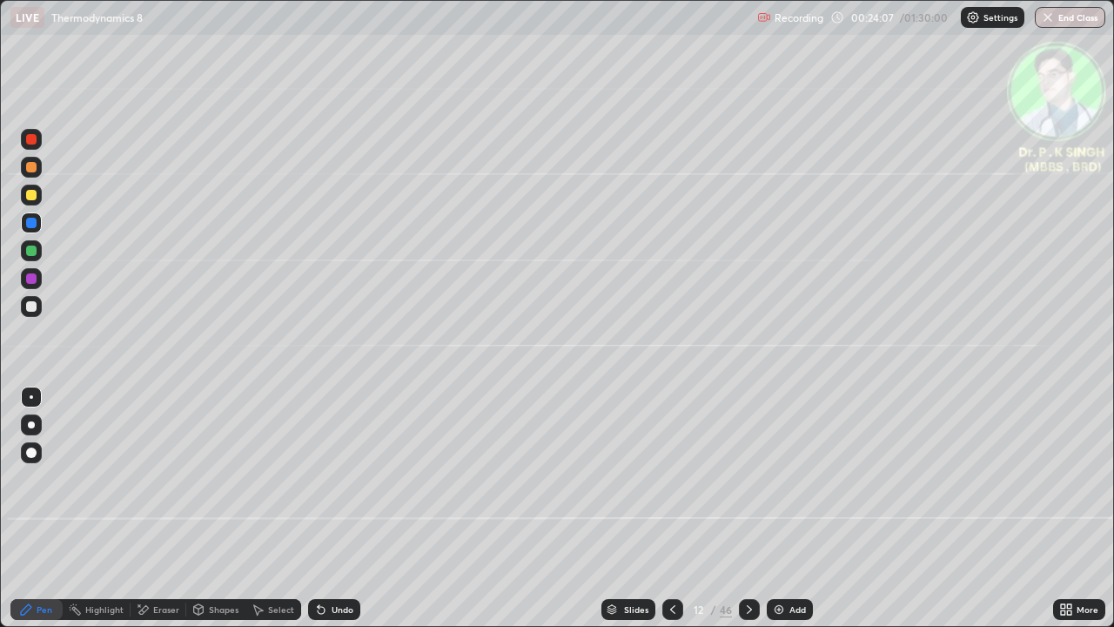
click at [36, 196] on div at bounding box center [31, 195] width 10 height 10
click at [749, 508] on icon at bounding box center [750, 609] width 14 height 14
click at [35, 223] on div at bounding box center [31, 223] width 10 height 10
click at [37, 197] on div at bounding box center [31, 195] width 21 height 21
click at [39, 198] on div at bounding box center [31, 195] width 21 height 21
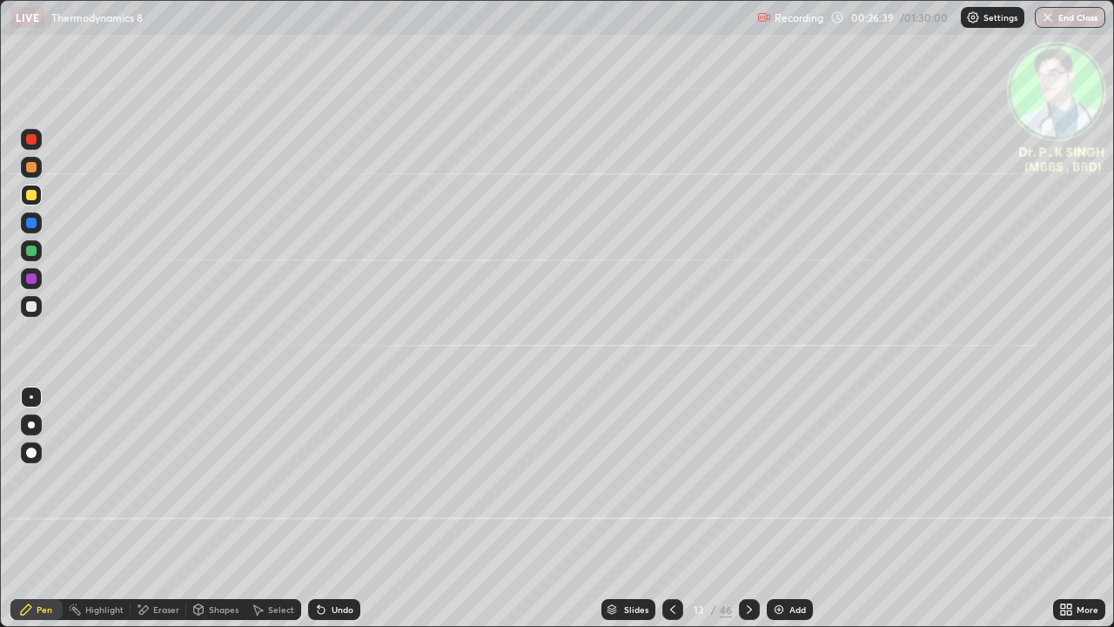
click at [748, 508] on icon at bounding box center [750, 609] width 14 height 14
click at [31, 250] on div at bounding box center [31, 250] width 10 height 10
click at [34, 221] on div at bounding box center [31, 223] width 10 height 10
click at [32, 223] on div at bounding box center [31, 223] width 10 height 10
click at [32, 195] on div at bounding box center [31, 195] width 10 height 10
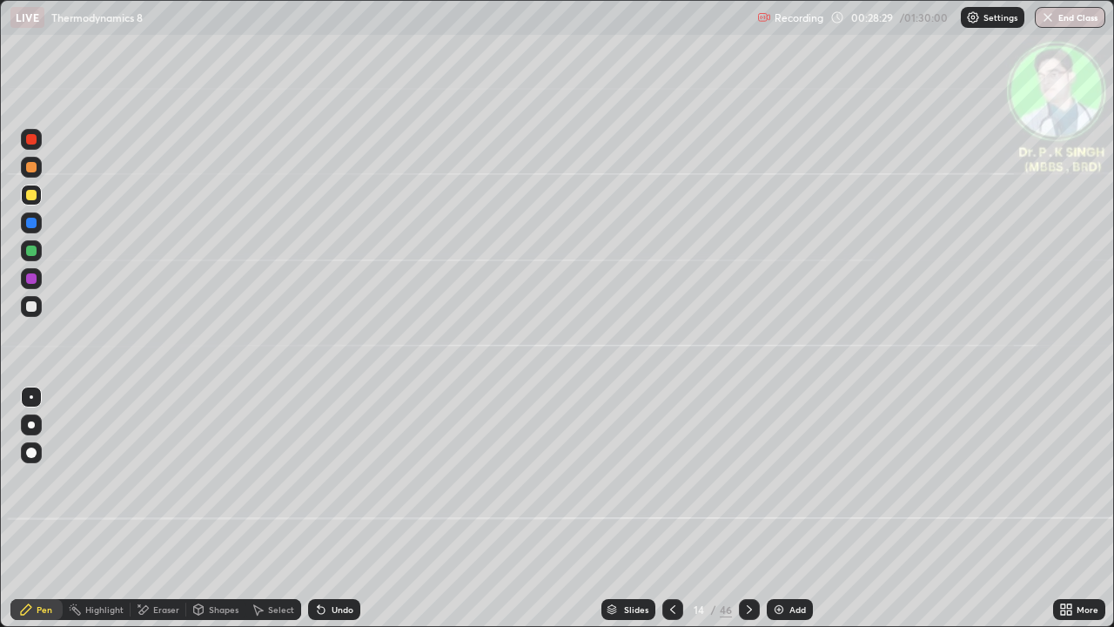
click at [35, 198] on div at bounding box center [31, 195] width 10 height 10
click at [750, 508] on icon at bounding box center [750, 609] width 14 height 14
click at [34, 225] on div at bounding box center [31, 223] width 10 height 10
click at [35, 194] on div at bounding box center [31, 195] width 10 height 10
click at [748, 508] on icon at bounding box center [750, 609] width 14 height 14
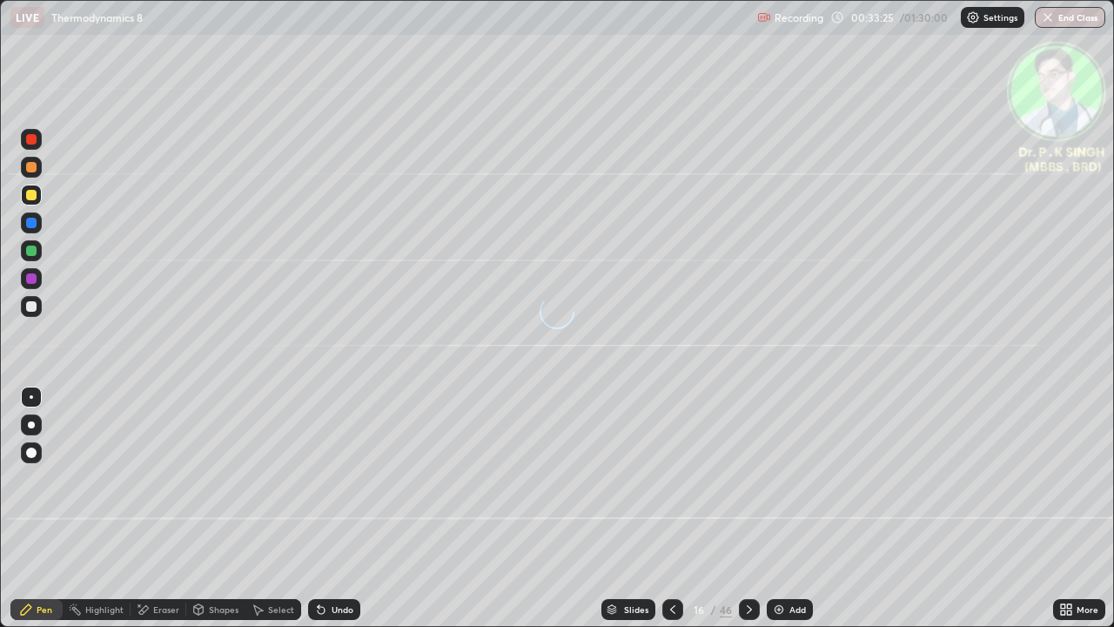
click at [35, 225] on div at bounding box center [31, 223] width 10 height 10
click at [33, 196] on div at bounding box center [31, 195] width 10 height 10
click at [33, 226] on div at bounding box center [31, 223] width 10 height 10
click at [35, 252] on div at bounding box center [31, 250] width 10 height 10
click at [32, 195] on div at bounding box center [31, 195] width 10 height 10
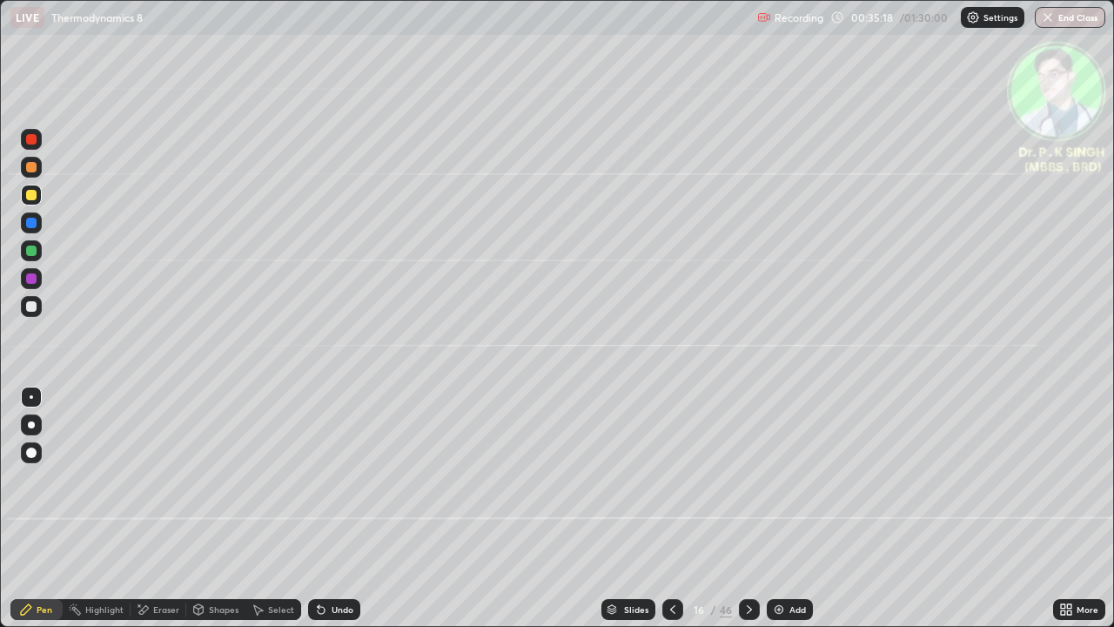
click at [34, 196] on div at bounding box center [31, 195] width 10 height 10
click at [749, 508] on icon at bounding box center [750, 609] width 14 height 14
click at [32, 195] on div at bounding box center [31, 195] width 10 height 10
click at [747, 508] on div at bounding box center [749, 609] width 21 height 21
click at [37, 193] on div at bounding box center [31, 195] width 21 height 21
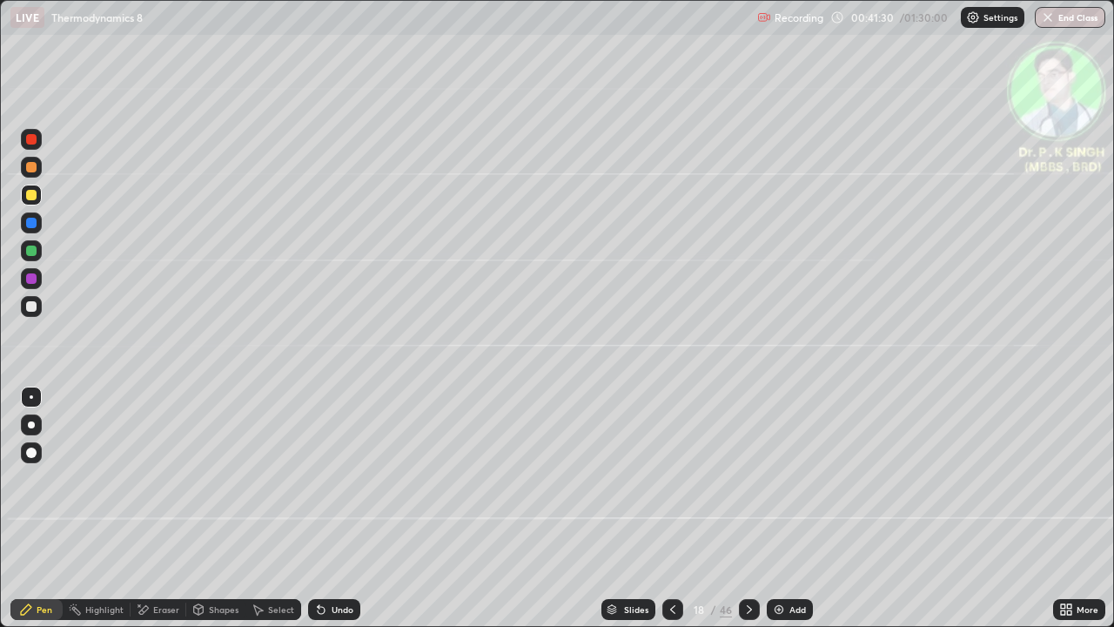
click at [747, 508] on icon at bounding box center [749, 609] width 5 height 9
click at [151, 508] on div "Eraser" at bounding box center [159, 609] width 56 height 21
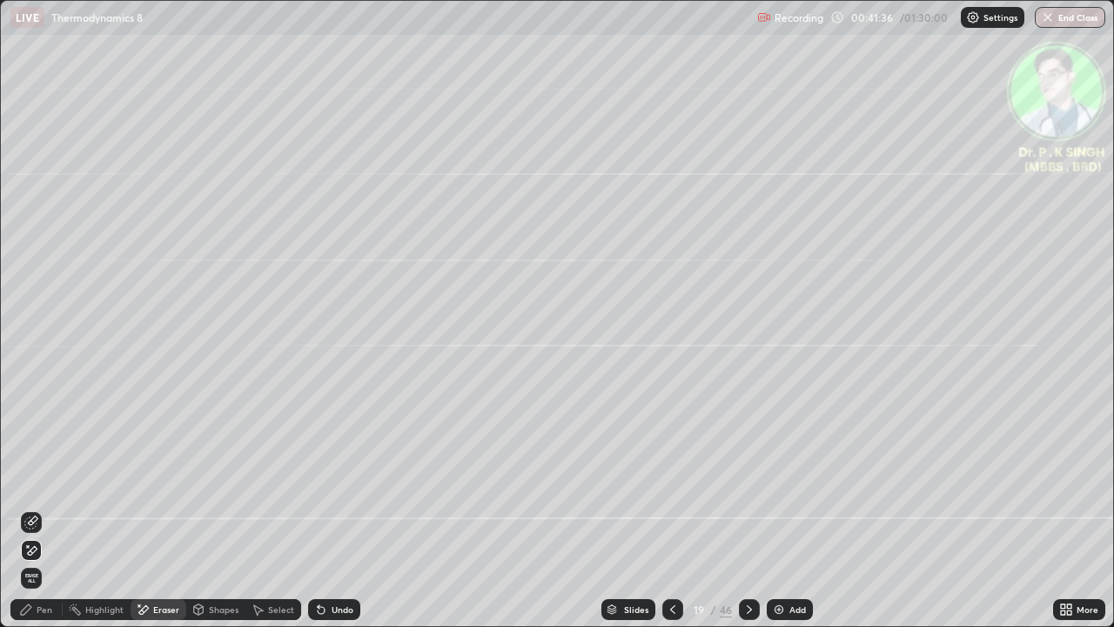
click at [34, 508] on span "Erase all" at bounding box center [31, 578] width 19 height 10
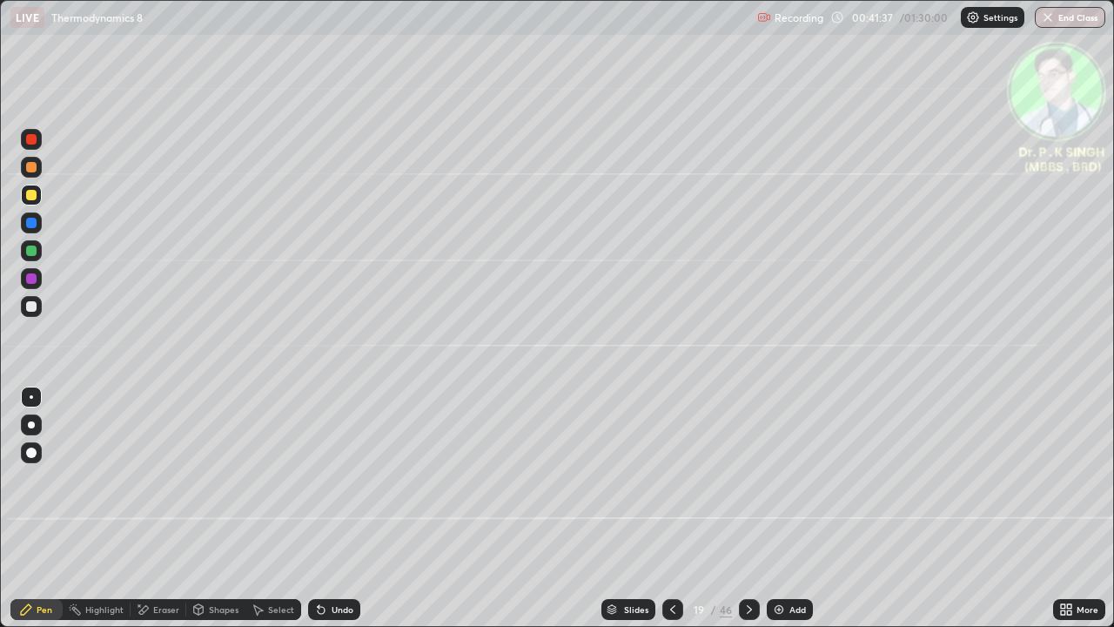
click at [31, 252] on div at bounding box center [31, 250] width 10 height 10
click at [35, 198] on div at bounding box center [31, 195] width 10 height 10
click at [746, 508] on icon at bounding box center [750, 609] width 14 height 14
click at [32, 195] on div at bounding box center [31, 195] width 10 height 10
click at [38, 198] on div at bounding box center [31, 195] width 21 height 21
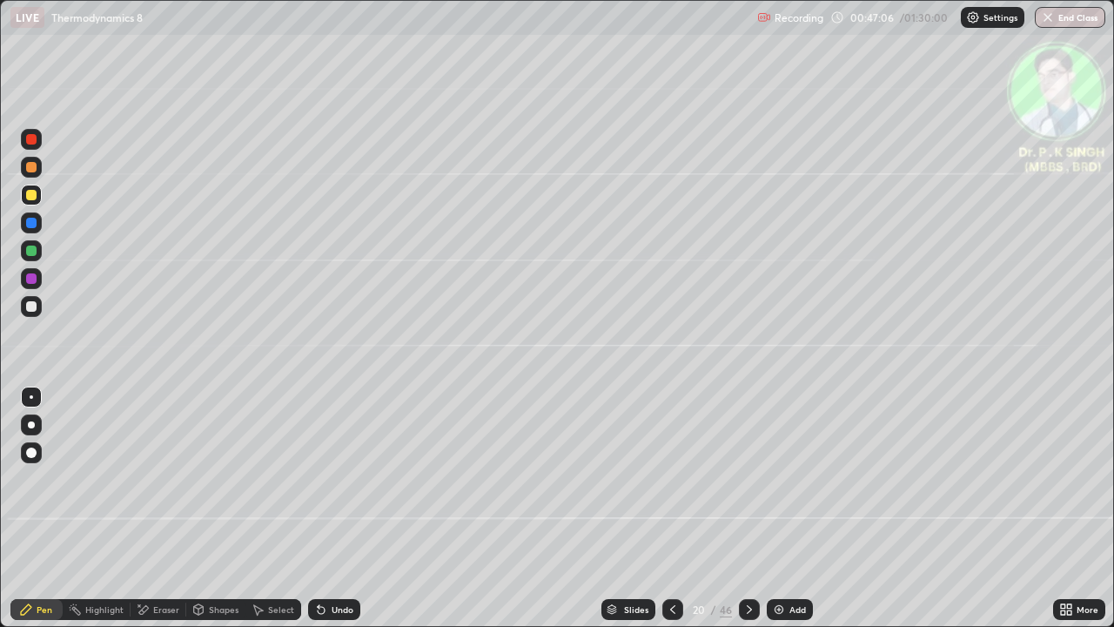
click at [36, 197] on div at bounding box center [31, 195] width 10 height 10
click at [756, 508] on div at bounding box center [749, 609] width 21 height 21
click at [38, 196] on div at bounding box center [31, 195] width 21 height 21
click at [145, 508] on icon at bounding box center [144, 609] width 10 height 9
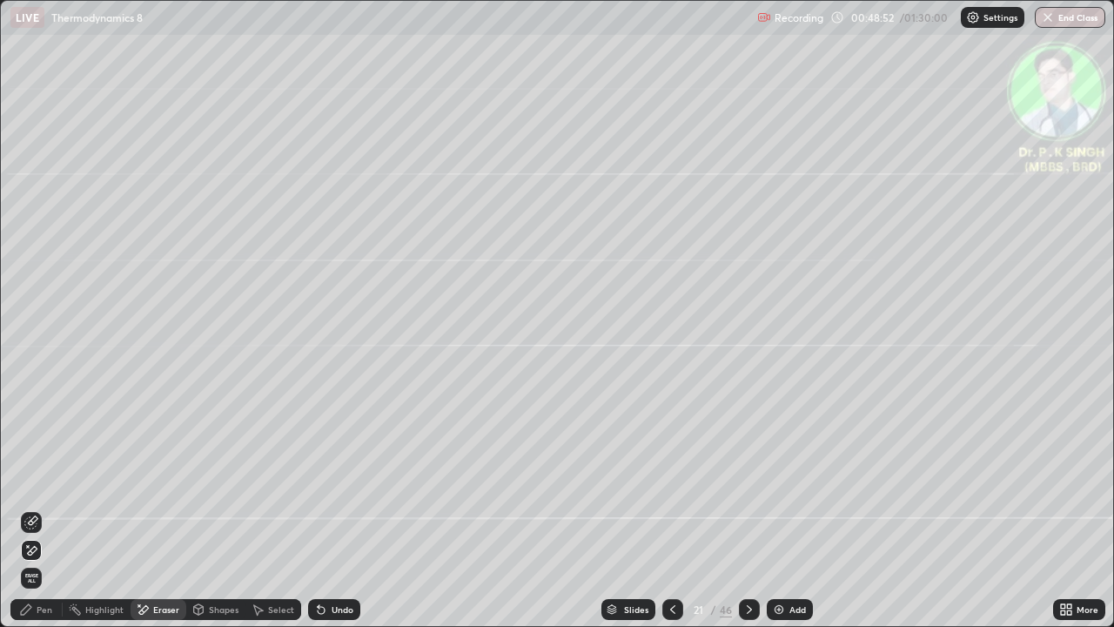
click at [36, 508] on icon at bounding box center [33, 550] width 10 height 9
click at [41, 508] on div "Pen" at bounding box center [45, 609] width 16 height 9
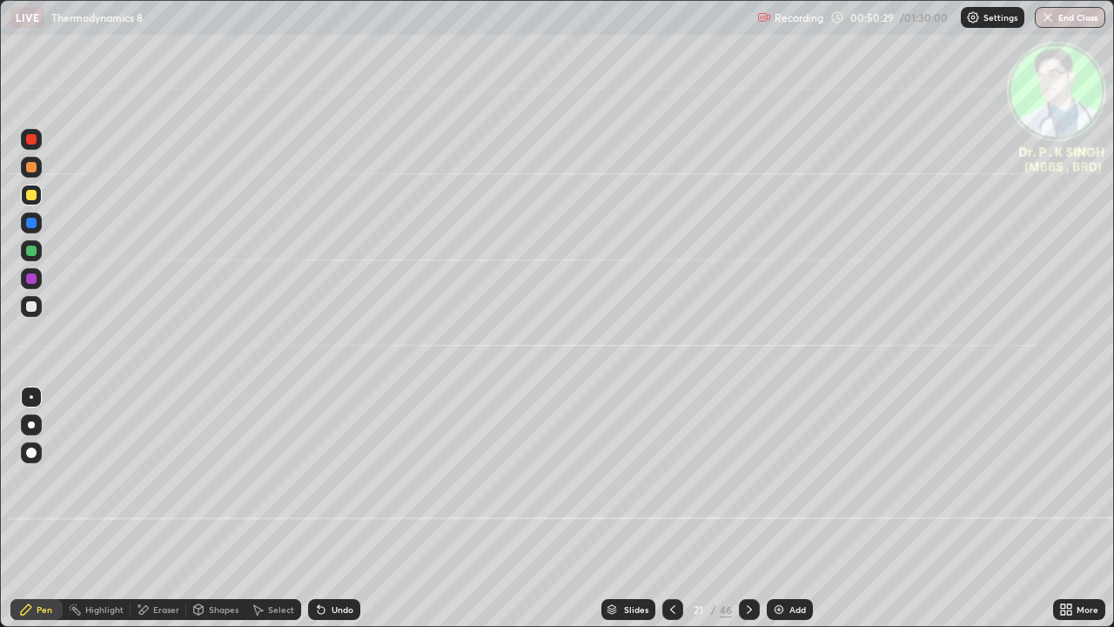
click at [749, 508] on div at bounding box center [749, 609] width 21 height 21
click at [36, 224] on div at bounding box center [31, 223] width 10 height 10
click at [40, 198] on div at bounding box center [31, 195] width 21 height 21
click at [36, 225] on div at bounding box center [31, 223] width 10 height 10
click at [34, 254] on div at bounding box center [31, 250] width 10 height 10
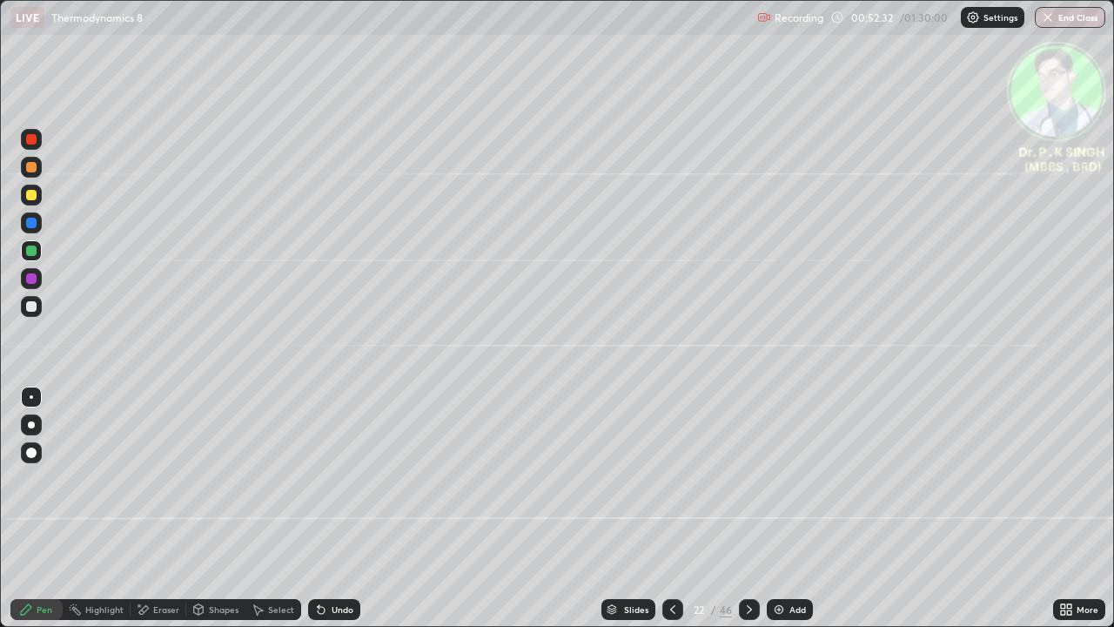
click at [747, 508] on icon at bounding box center [749, 609] width 5 height 9
click at [38, 197] on div at bounding box center [31, 195] width 21 height 21
click at [32, 195] on div at bounding box center [31, 195] width 10 height 10
click at [138, 508] on icon at bounding box center [139, 605] width 2 height 2
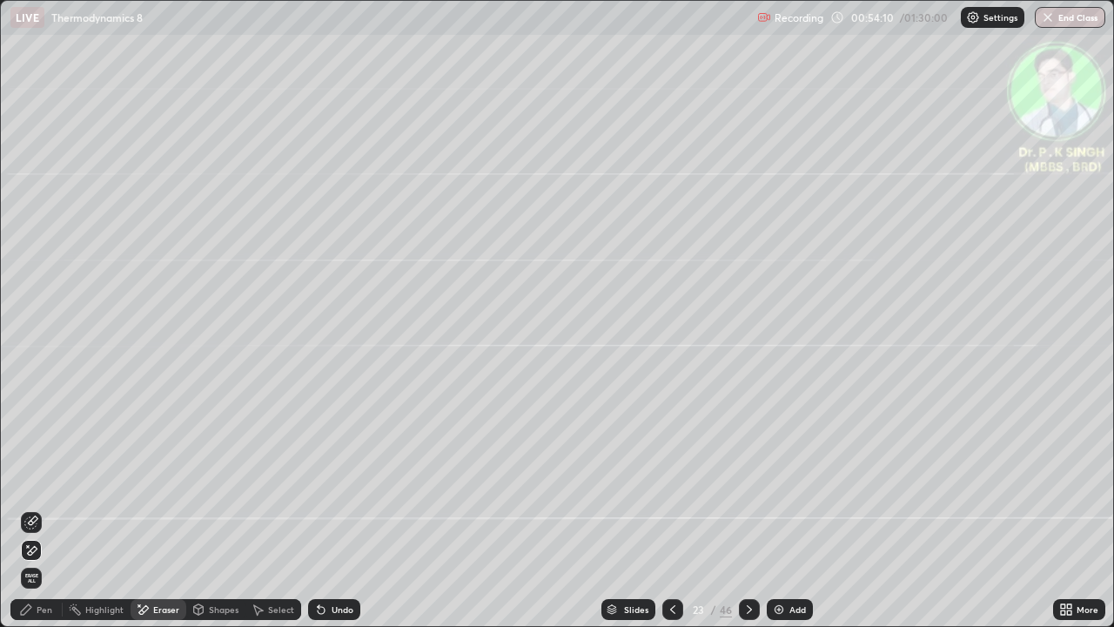
click at [37, 508] on icon at bounding box center [33, 550] width 10 height 9
click at [31, 508] on icon at bounding box center [26, 609] width 14 height 14
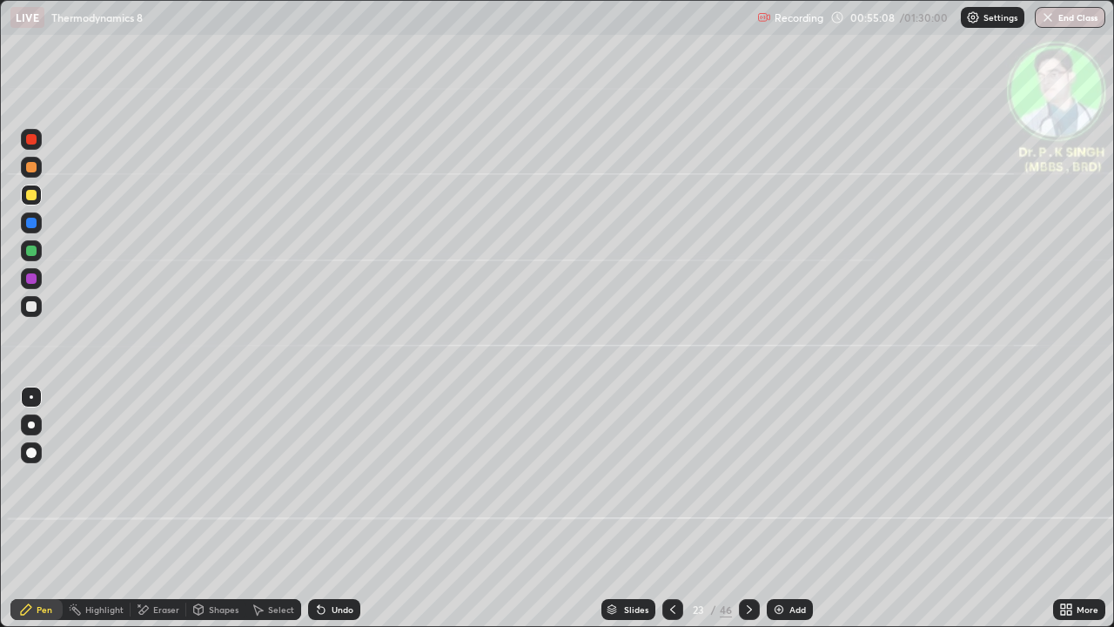
click at [747, 508] on icon at bounding box center [750, 609] width 14 height 14
click at [670, 508] on icon at bounding box center [672, 609] width 5 height 9
click at [748, 508] on icon at bounding box center [750, 609] width 14 height 14
click at [750, 508] on div at bounding box center [749, 609] width 21 height 21
click at [32, 250] on div at bounding box center [31, 250] width 10 height 10
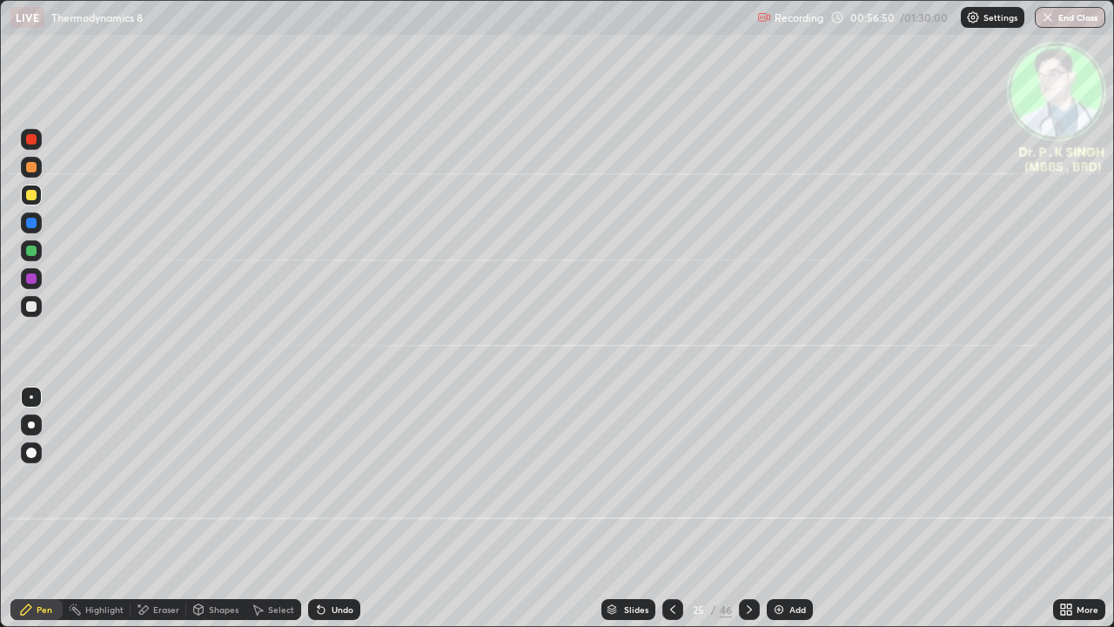
click at [30, 250] on div at bounding box center [31, 250] width 10 height 10
click at [34, 225] on div at bounding box center [31, 223] width 10 height 10
click at [33, 224] on div at bounding box center [31, 223] width 10 height 10
click at [744, 508] on icon at bounding box center [750, 609] width 14 height 14
click at [670, 508] on icon at bounding box center [673, 609] width 14 height 14
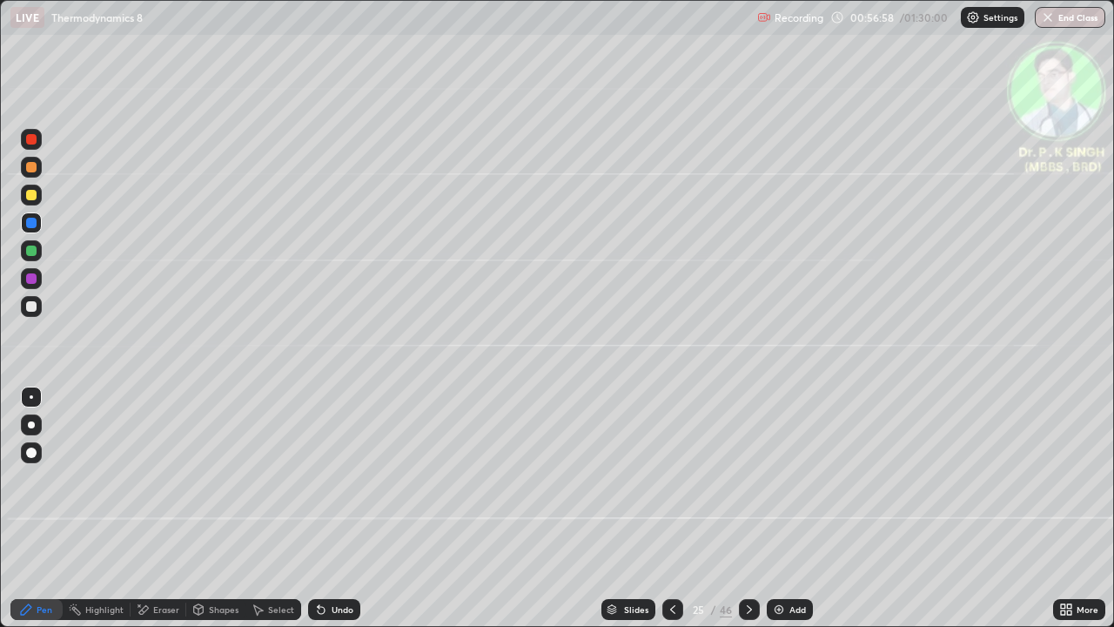
click at [676, 508] on div at bounding box center [672, 609] width 21 height 21
click at [35, 194] on div at bounding box center [31, 195] width 10 height 10
click at [149, 508] on icon at bounding box center [143, 609] width 14 height 15
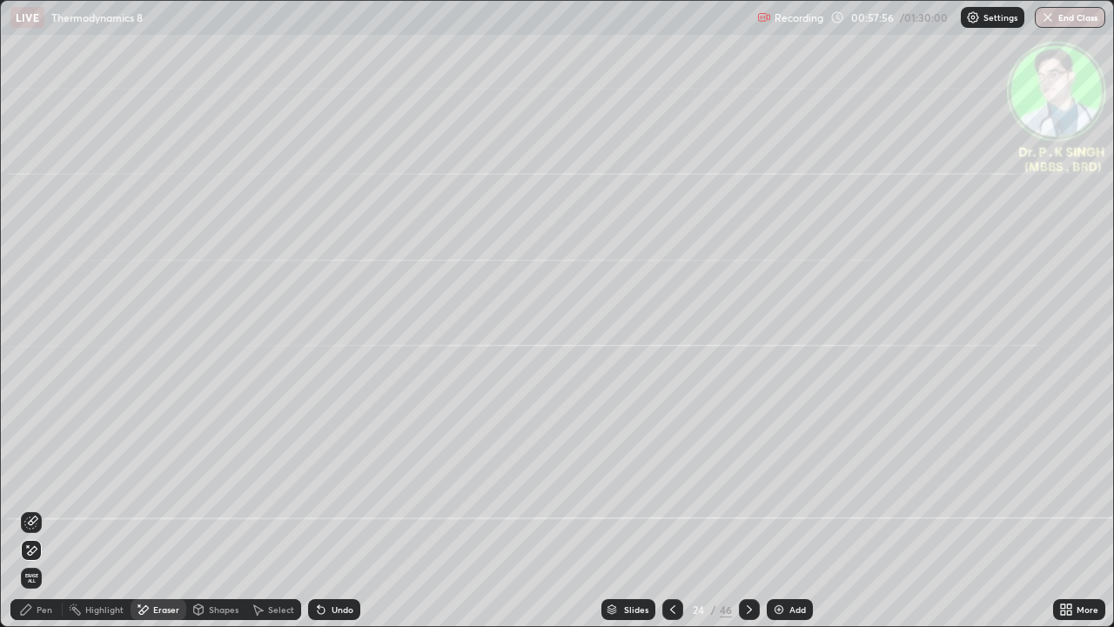
click at [37, 508] on icon at bounding box center [31, 550] width 14 height 15
click at [38, 508] on div "Pen" at bounding box center [45, 609] width 16 height 9
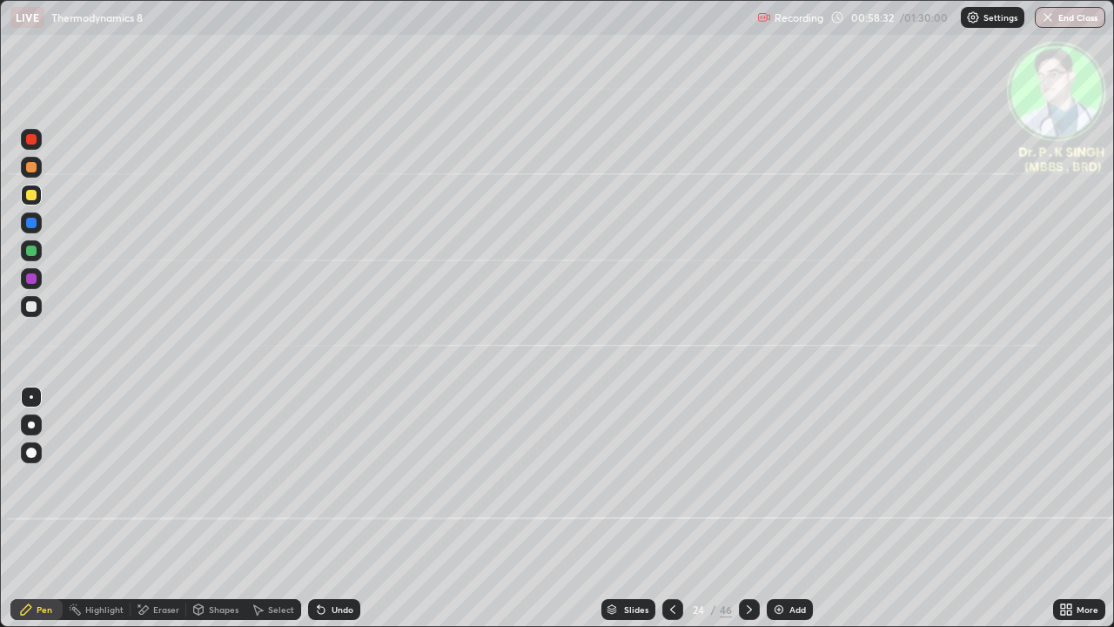
click at [748, 508] on icon at bounding box center [750, 609] width 14 height 14
click at [32, 223] on div at bounding box center [31, 223] width 10 height 10
click at [34, 197] on div at bounding box center [31, 195] width 10 height 10
click at [670, 508] on icon at bounding box center [673, 609] width 14 height 14
click at [743, 508] on div at bounding box center [749, 609] width 21 height 21
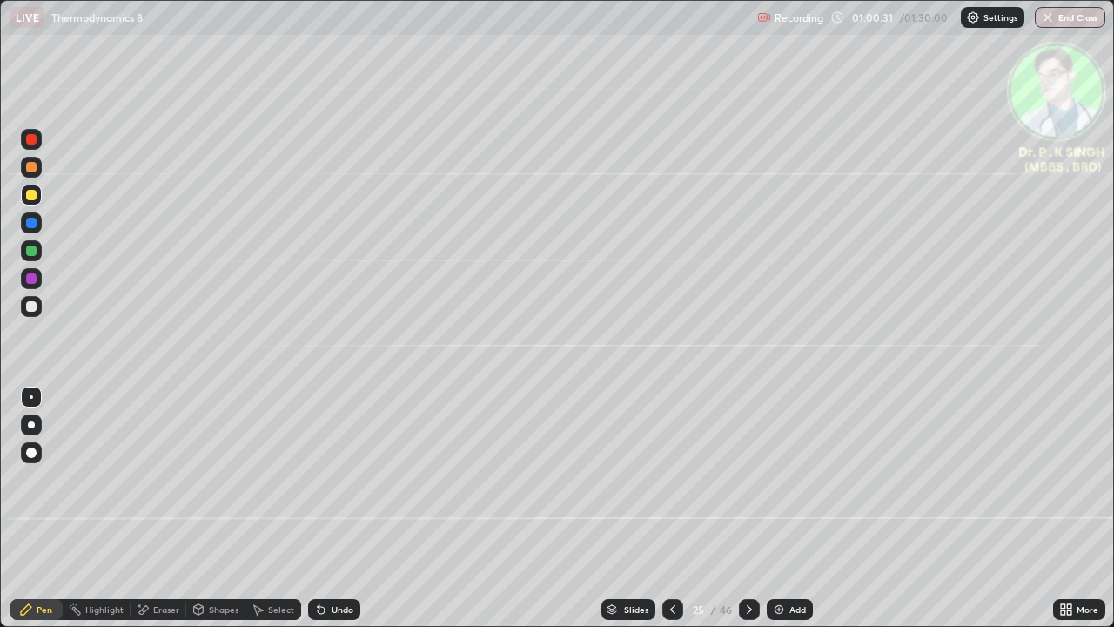
click at [668, 508] on icon at bounding box center [673, 609] width 14 height 14
click at [748, 508] on icon at bounding box center [750, 609] width 14 height 14
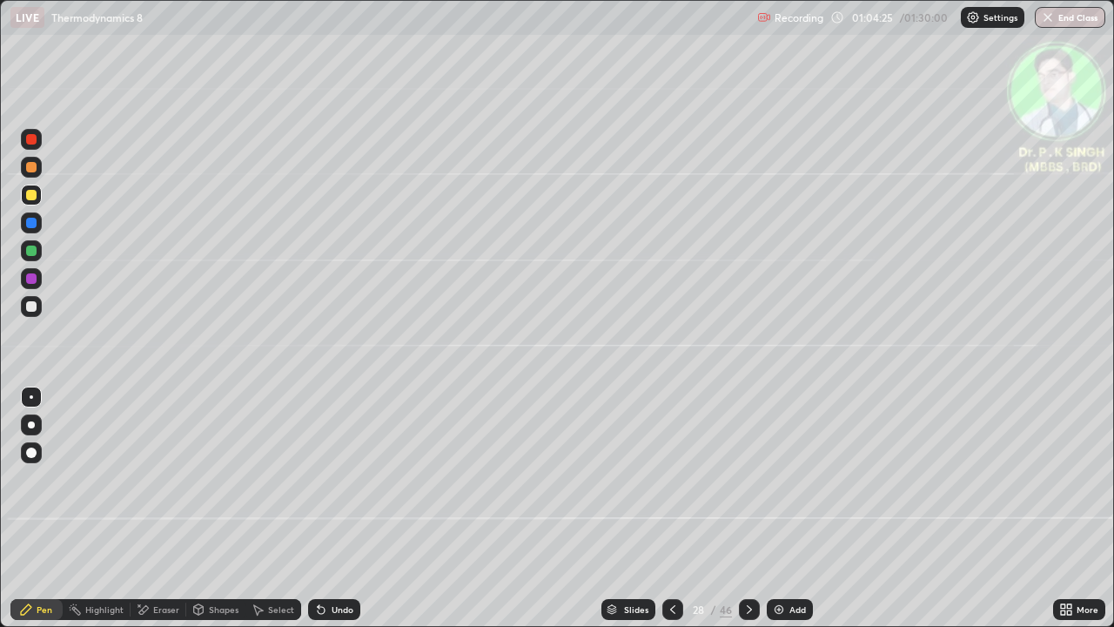
click at [670, 508] on icon at bounding box center [672, 609] width 5 height 9
click at [673, 508] on icon at bounding box center [673, 609] width 14 height 14
click at [670, 508] on icon at bounding box center [673, 609] width 14 height 14
click at [747, 508] on div at bounding box center [749, 609] width 21 height 21
click at [750, 508] on icon at bounding box center [750, 609] width 14 height 14
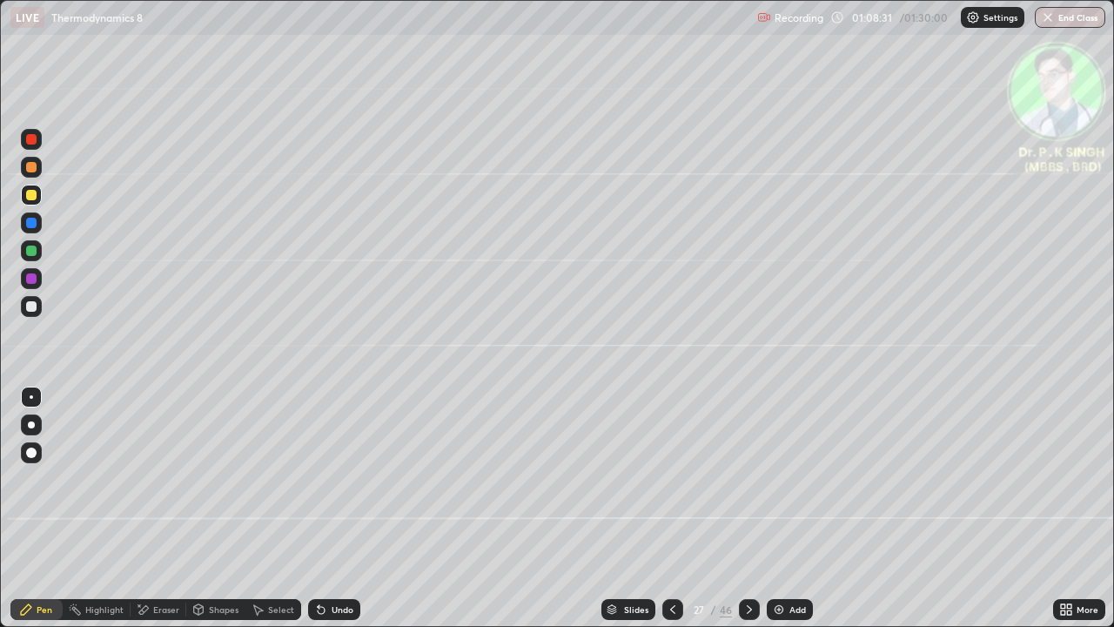
click at [672, 508] on icon at bounding box center [673, 609] width 14 height 14
click at [747, 508] on icon at bounding box center [750, 609] width 14 height 14
click at [752, 508] on div at bounding box center [749, 609] width 21 height 21
click at [149, 508] on div "Eraser" at bounding box center [159, 609] width 56 height 21
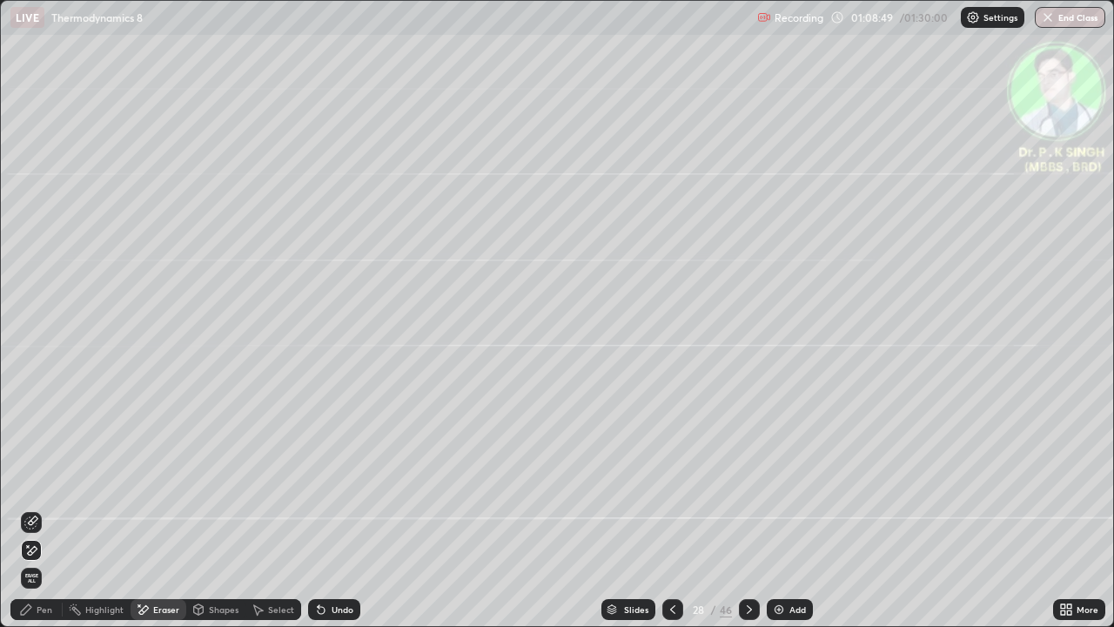
click at [32, 508] on icon at bounding box center [31, 550] width 14 height 15
click at [35, 508] on div "Pen" at bounding box center [36, 609] width 52 height 21
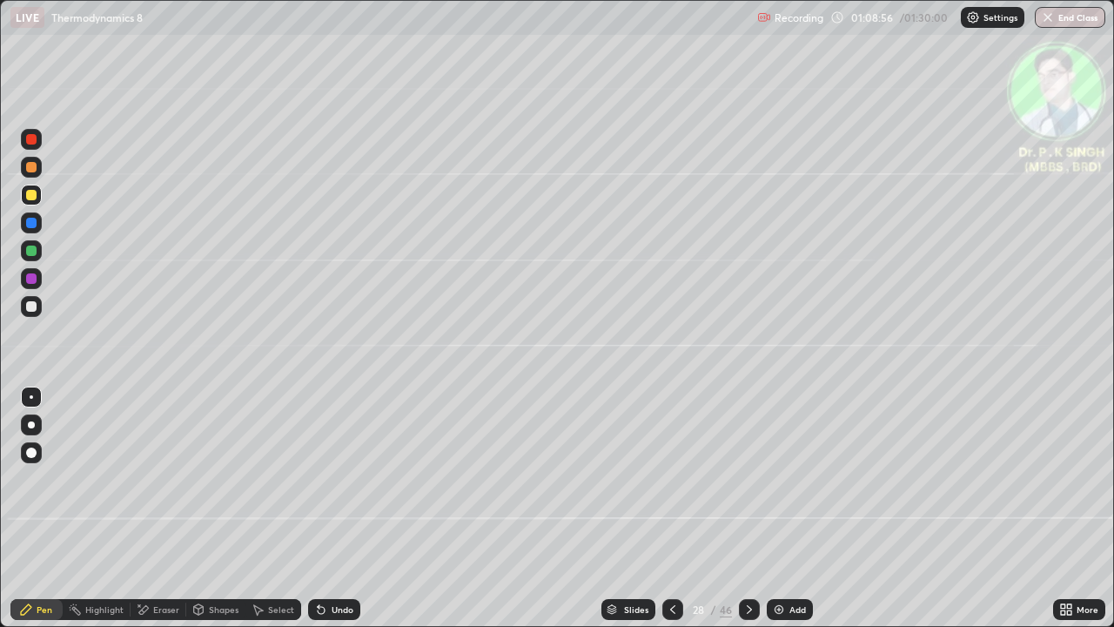
click at [32, 195] on div at bounding box center [31, 195] width 10 height 10
click at [143, 508] on icon at bounding box center [143, 609] width 14 height 15
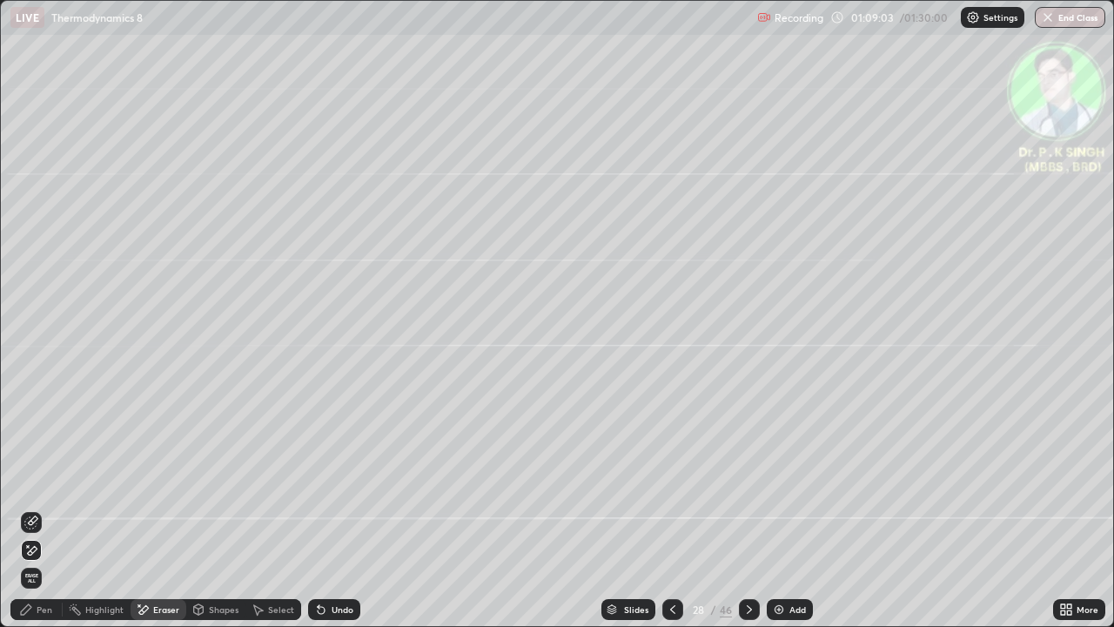
click at [36, 508] on span "Erase all" at bounding box center [31, 578] width 19 height 10
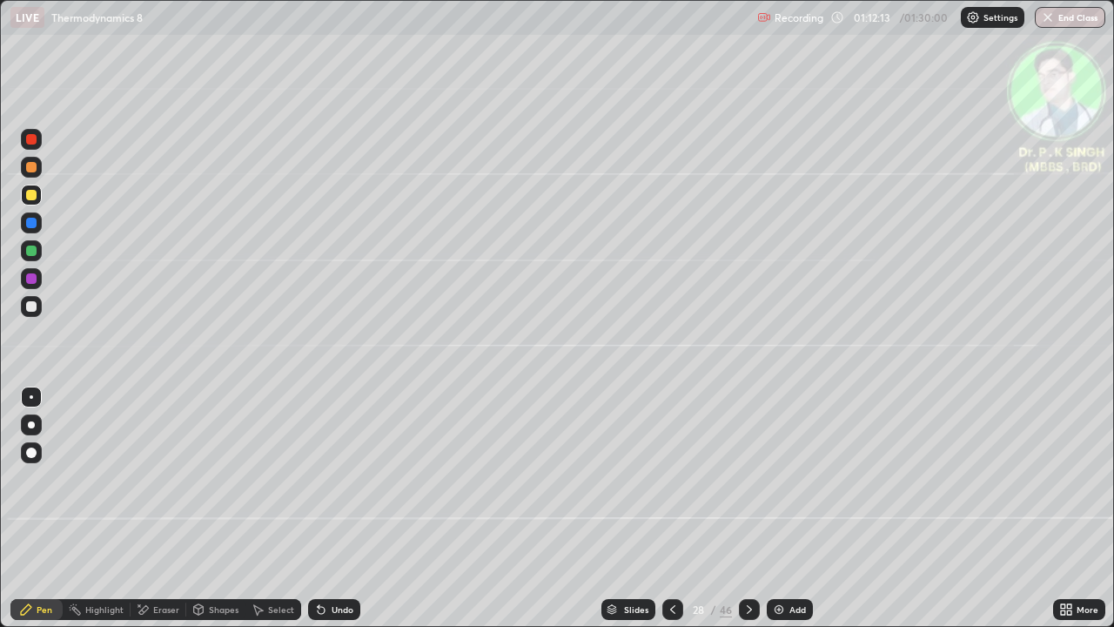
click at [749, 508] on icon at bounding box center [750, 609] width 14 height 14
click at [35, 224] on div at bounding box center [31, 223] width 10 height 10
click at [32, 195] on div at bounding box center [31, 195] width 10 height 10
click at [154, 508] on div "Eraser" at bounding box center [159, 609] width 56 height 21
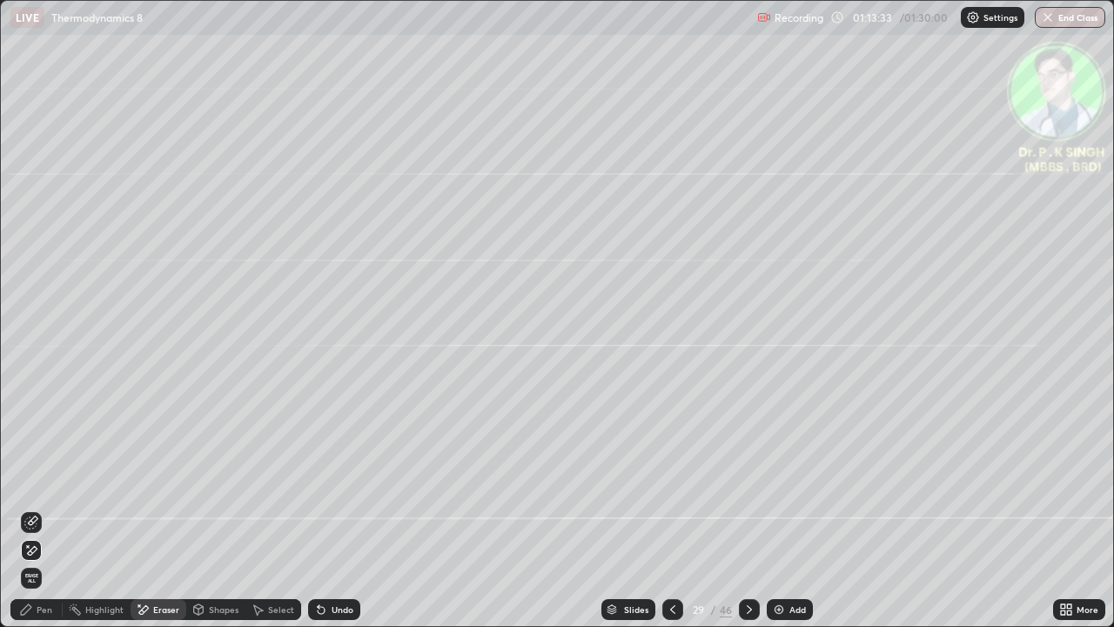
click at [35, 508] on icon at bounding box center [33, 550] width 10 height 9
click at [37, 508] on div "Pen" at bounding box center [45, 609] width 16 height 9
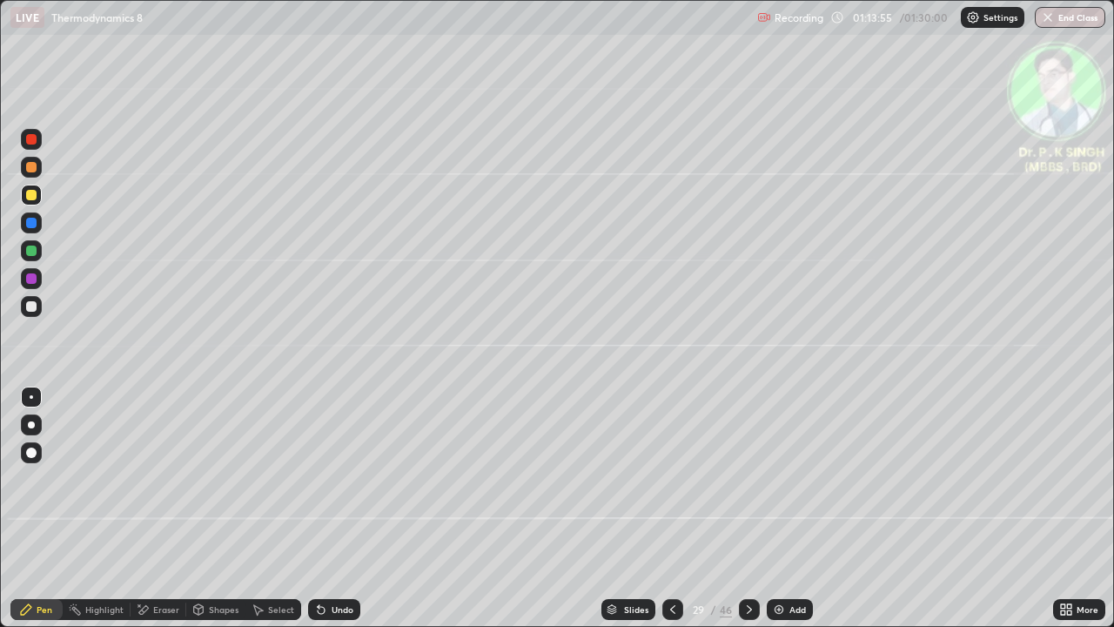
click at [154, 508] on div "Eraser" at bounding box center [166, 609] width 26 height 9
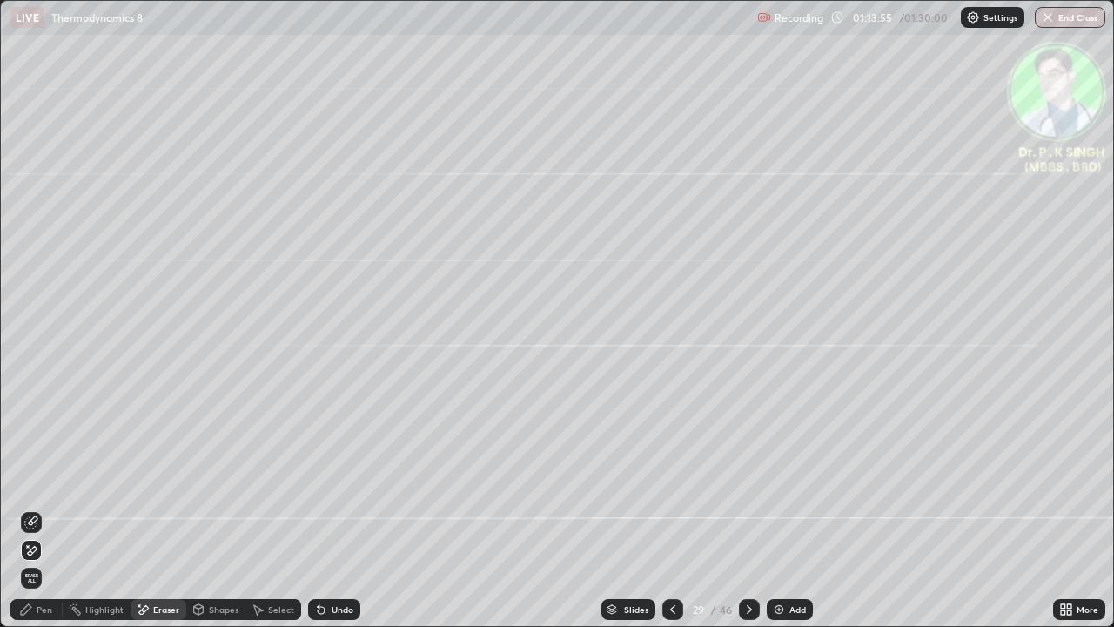
click at [33, 508] on icon at bounding box center [31, 550] width 14 height 15
click at [41, 508] on div "Pen" at bounding box center [45, 609] width 16 height 9
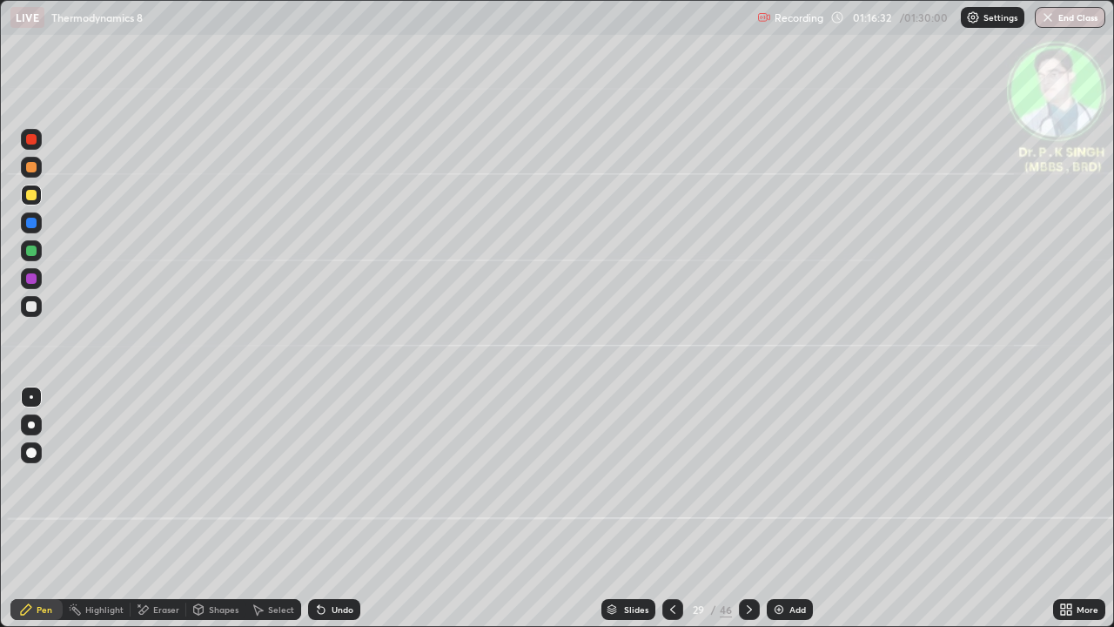
click at [750, 508] on icon at bounding box center [750, 609] width 14 height 14
click at [672, 508] on icon at bounding box center [672, 609] width 5 height 9
click at [747, 508] on icon at bounding box center [750, 609] width 14 height 14
click at [743, 508] on div at bounding box center [749, 609] width 21 height 21
click at [669, 508] on icon at bounding box center [673, 609] width 14 height 14
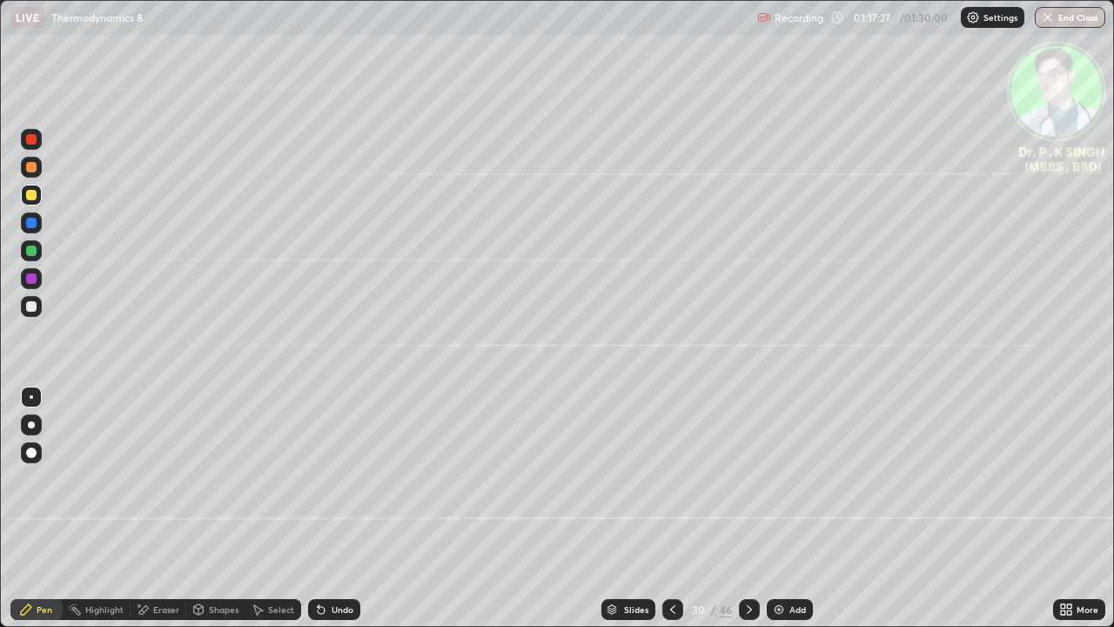
click at [671, 508] on div at bounding box center [672, 609] width 21 height 21
click at [748, 508] on icon at bounding box center [750, 609] width 14 height 14
click at [746, 508] on div at bounding box center [749, 609] width 21 height 21
click at [671, 508] on icon at bounding box center [673, 609] width 14 height 14
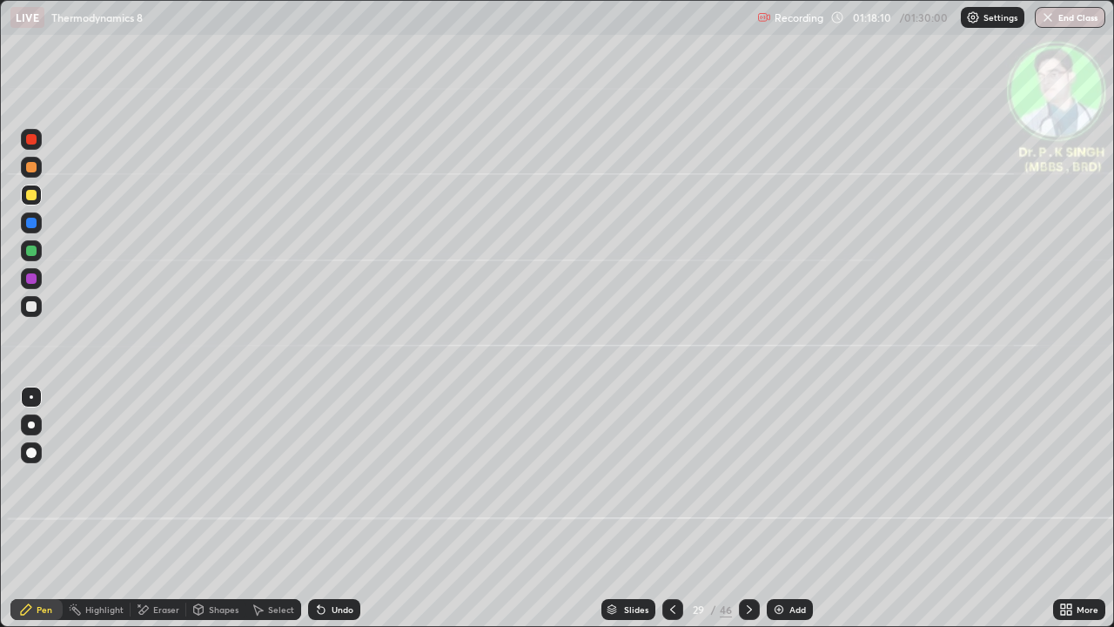
click at [750, 508] on icon at bounding box center [750, 609] width 14 height 14
click at [749, 508] on icon at bounding box center [750, 609] width 14 height 14
click at [672, 508] on icon at bounding box center [673, 609] width 14 height 14
click at [671, 508] on icon at bounding box center [673, 609] width 14 height 14
click at [675, 508] on icon at bounding box center [673, 609] width 14 height 14
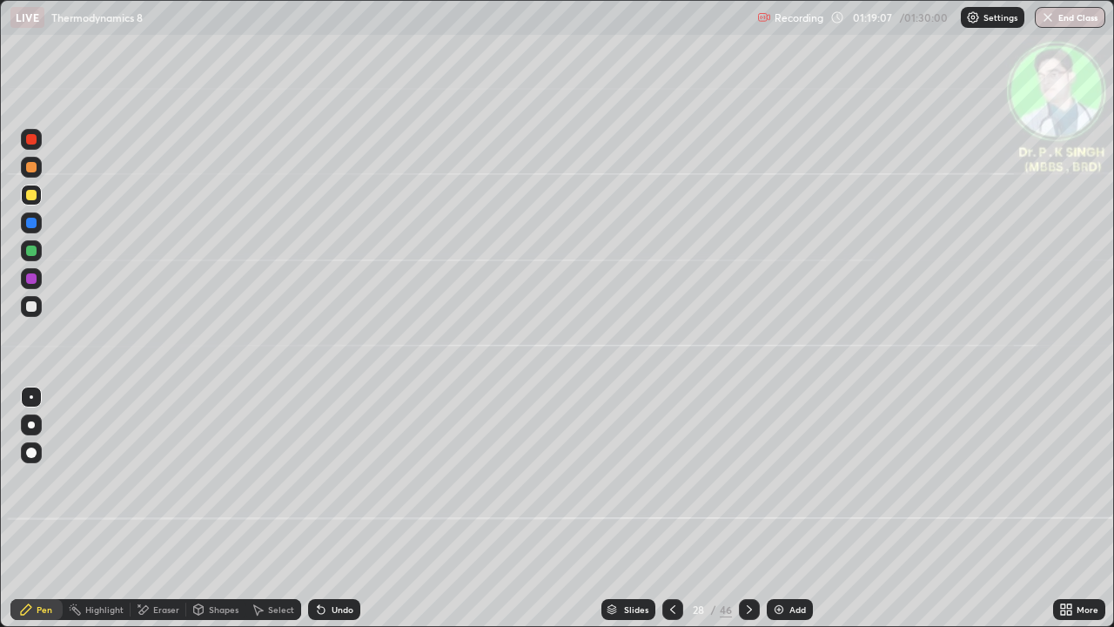
click at [747, 508] on icon at bounding box center [750, 609] width 14 height 14
click at [746, 508] on icon at bounding box center [750, 609] width 14 height 14
click at [748, 508] on div at bounding box center [749, 609] width 21 height 21
click at [32, 225] on div at bounding box center [31, 223] width 10 height 10
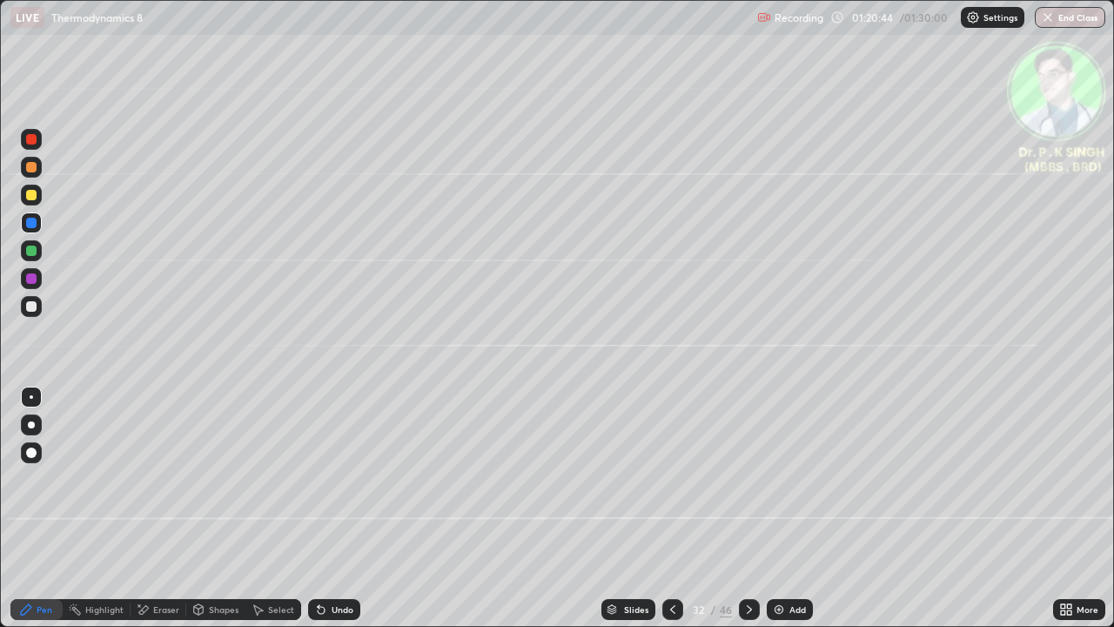
click at [37, 200] on div at bounding box center [31, 195] width 21 height 21
click at [748, 508] on icon at bounding box center [750, 609] width 14 height 14
click at [35, 197] on div at bounding box center [31, 195] width 10 height 10
click at [35, 193] on div at bounding box center [31, 195] width 10 height 10
click at [34, 195] on div at bounding box center [31, 195] width 10 height 10
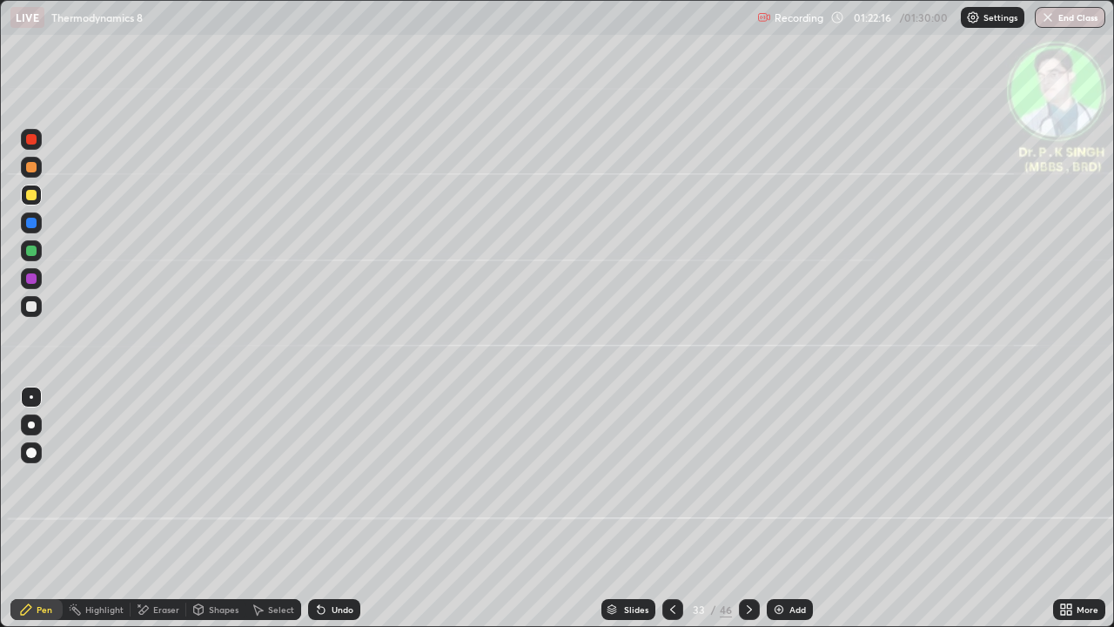
click at [147, 508] on icon at bounding box center [143, 609] width 14 height 15
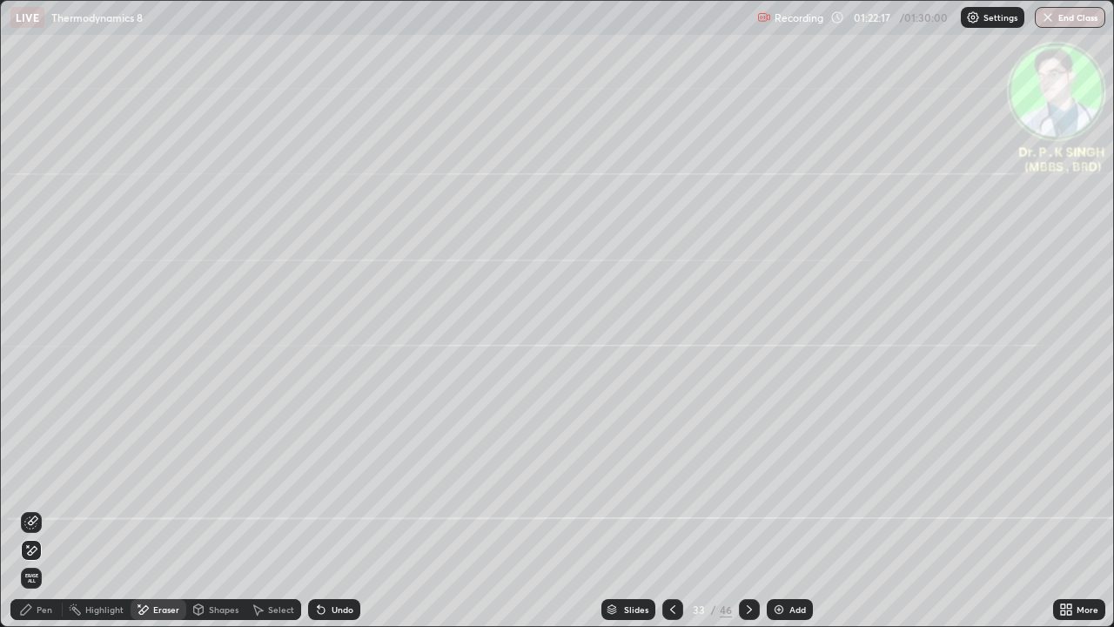
click at [37, 508] on icon at bounding box center [33, 550] width 10 height 9
click at [44, 508] on div "Pen" at bounding box center [45, 609] width 16 height 9
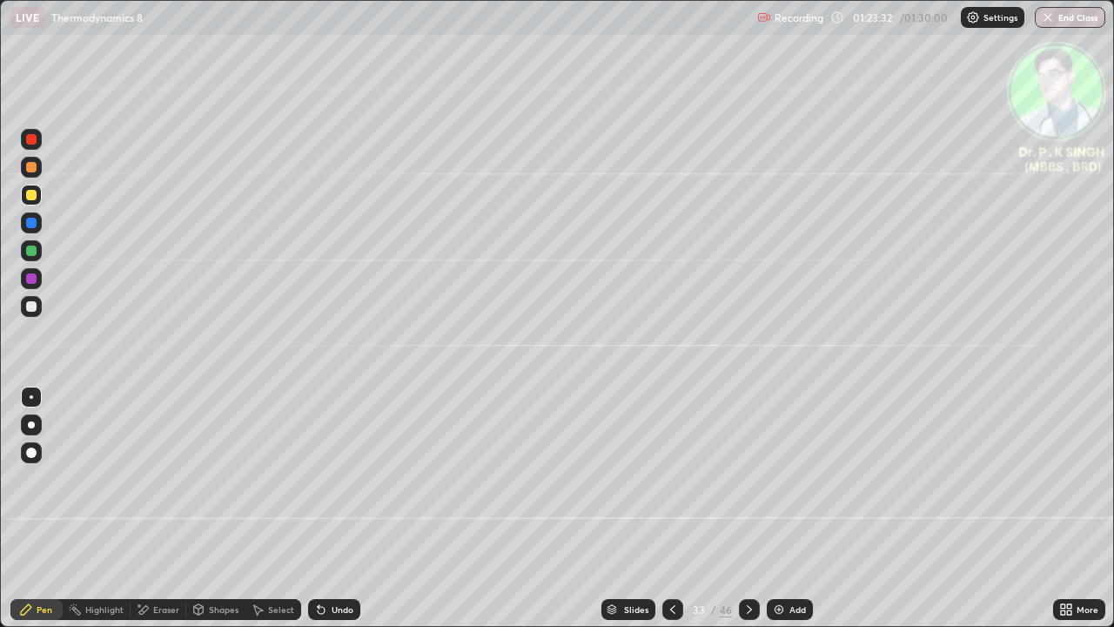
click at [745, 508] on icon at bounding box center [750, 609] width 14 height 14
click at [747, 508] on icon at bounding box center [750, 609] width 14 height 14
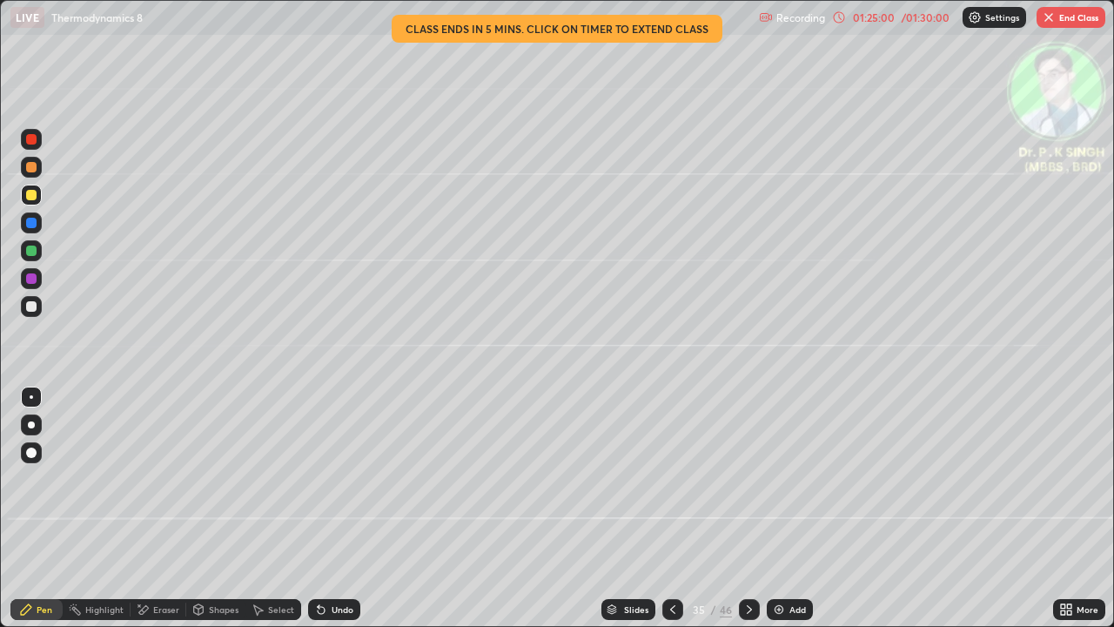
click at [36, 195] on div at bounding box center [31, 195] width 10 height 10
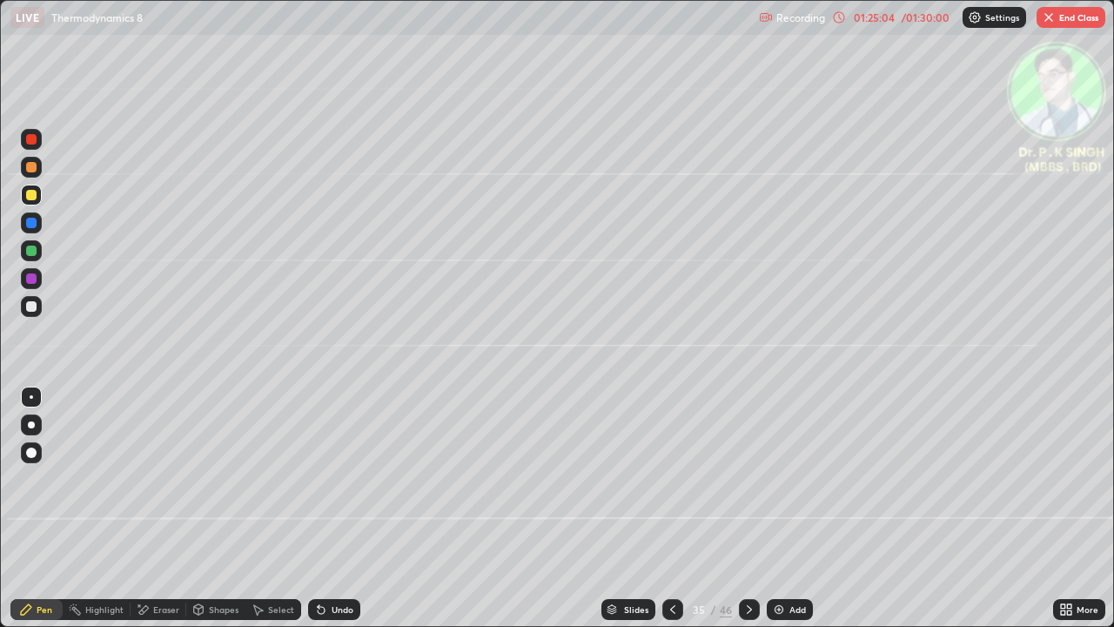
click at [933, 18] on div "/ 01:30:00" at bounding box center [925, 17] width 54 height 10
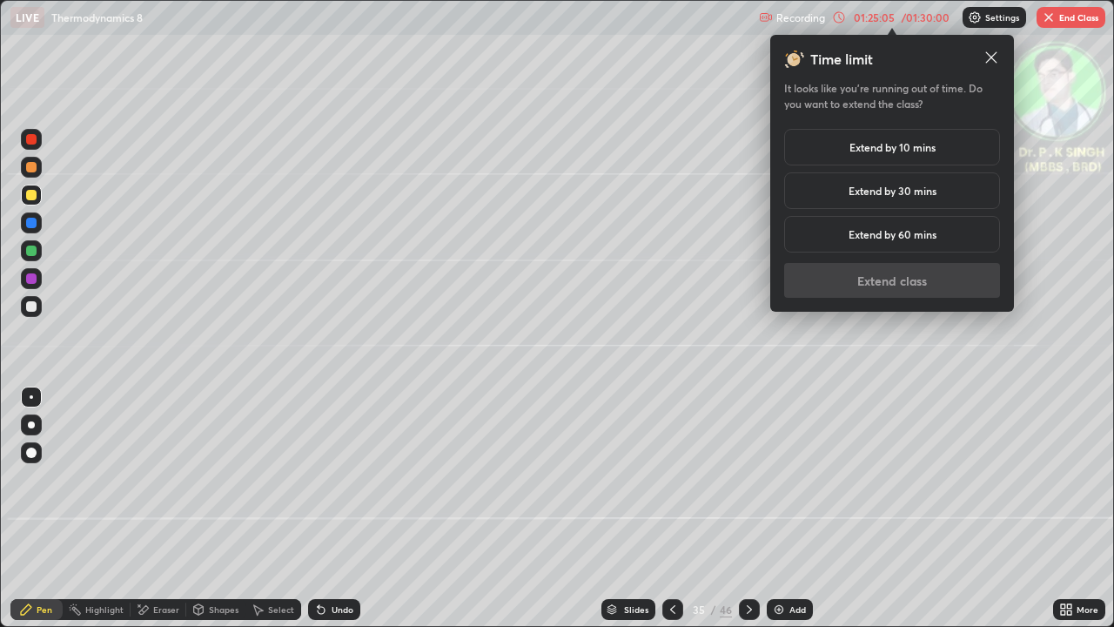
click at [911, 145] on h5 "Extend by 10 mins" at bounding box center [893, 147] width 86 height 16
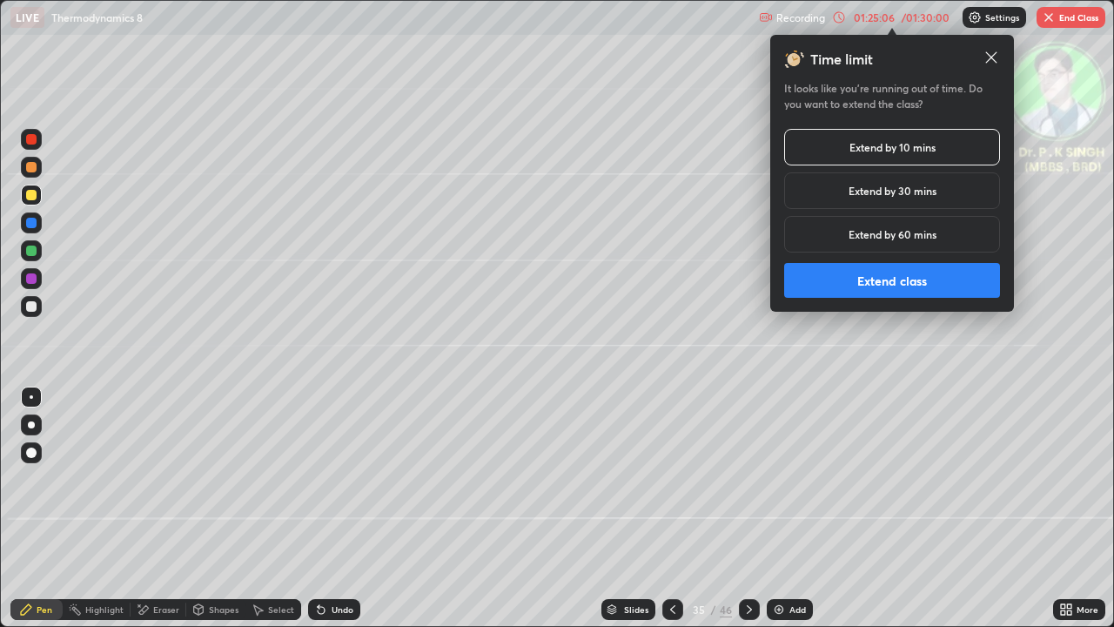
click at [901, 273] on button "Extend class" at bounding box center [892, 280] width 216 height 35
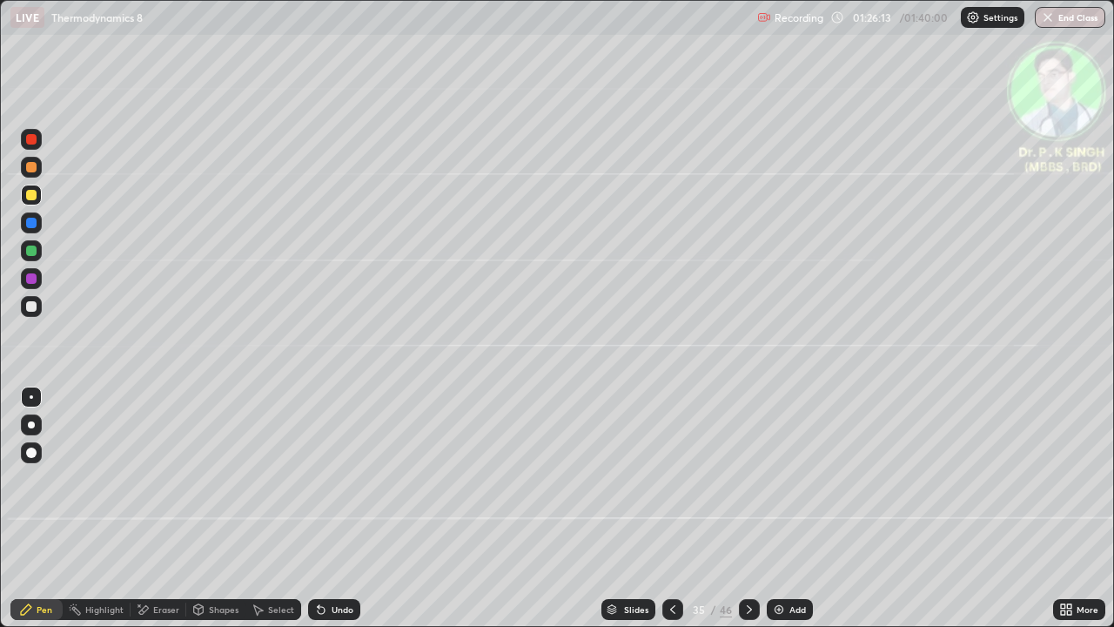
click at [743, 508] on div at bounding box center [749, 609] width 21 height 21
click at [671, 508] on icon at bounding box center [673, 609] width 14 height 14
click at [748, 508] on icon at bounding box center [750, 609] width 14 height 14
click at [1077, 19] on button "End Class" at bounding box center [1070, 17] width 71 height 21
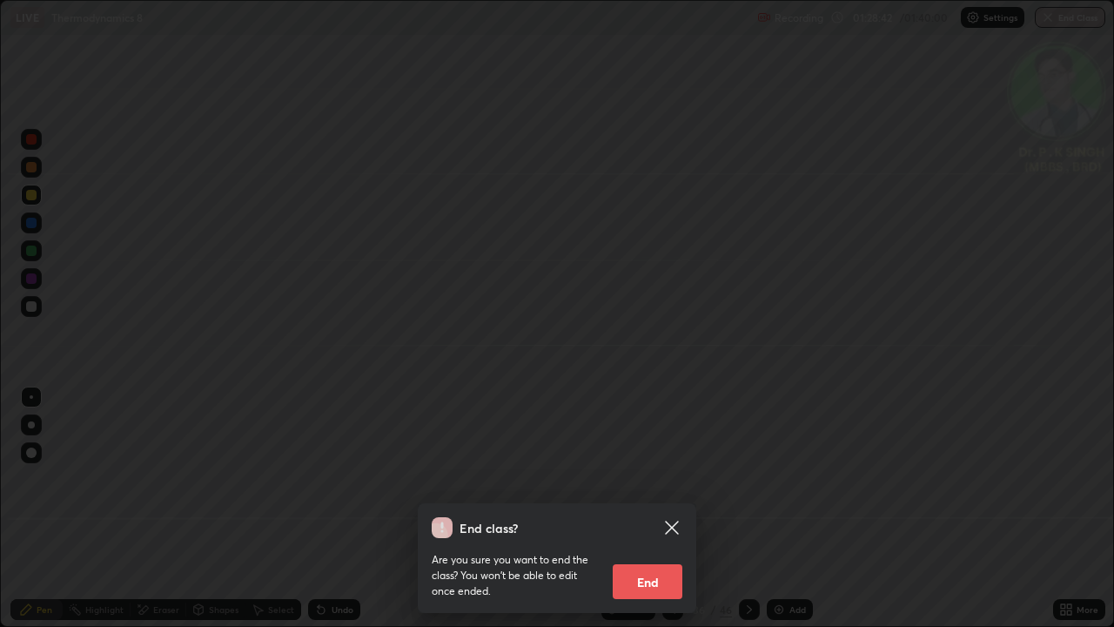
click at [654, 508] on button "End" at bounding box center [648, 581] width 70 height 35
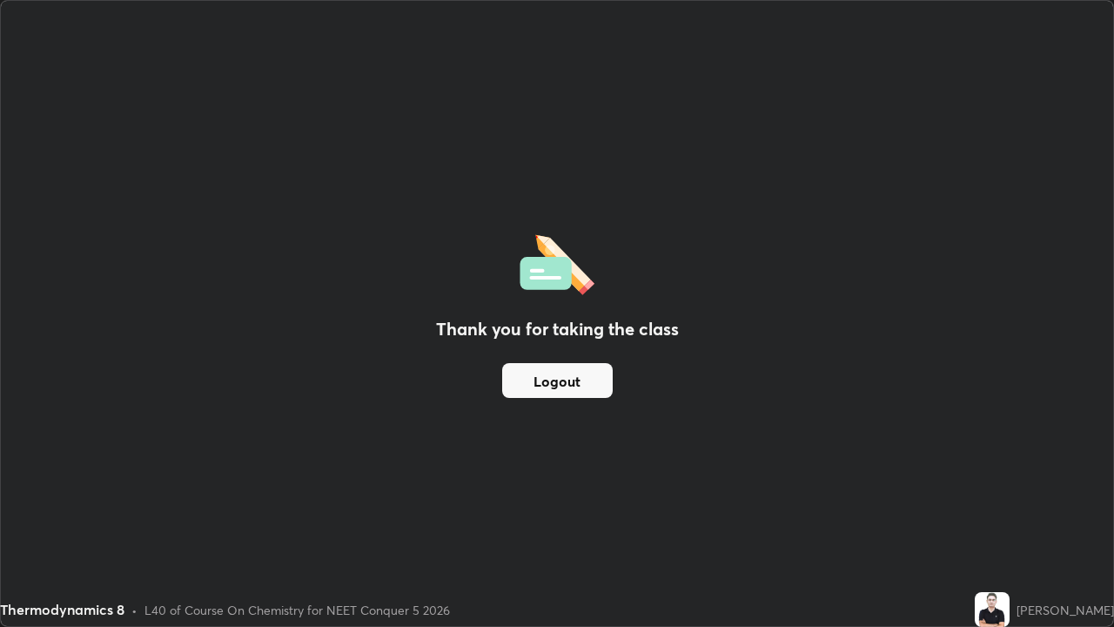
click at [566, 389] on button "Logout" at bounding box center [557, 380] width 111 height 35
click at [566, 393] on button "Logout" at bounding box center [557, 380] width 111 height 35
click at [561, 392] on button "Logout" at bounding box center [557, 380] width 111 height 35
click at [562, 388] on button "Logout" at bounding box center [557, 380] width 111 height 35
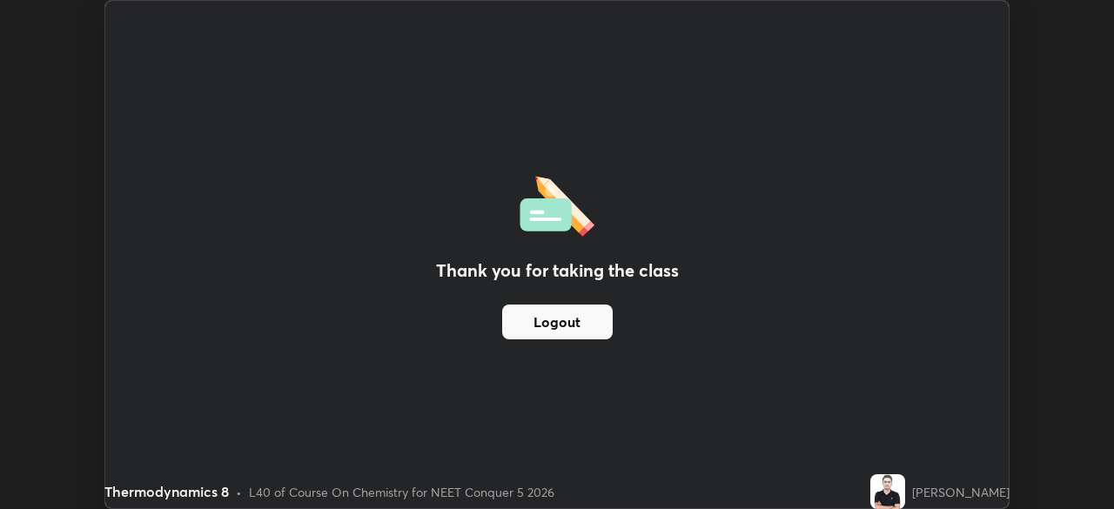
scroll to position [86543, 85938]
